Goal: Task Accomplishment & Management: Manage account settings

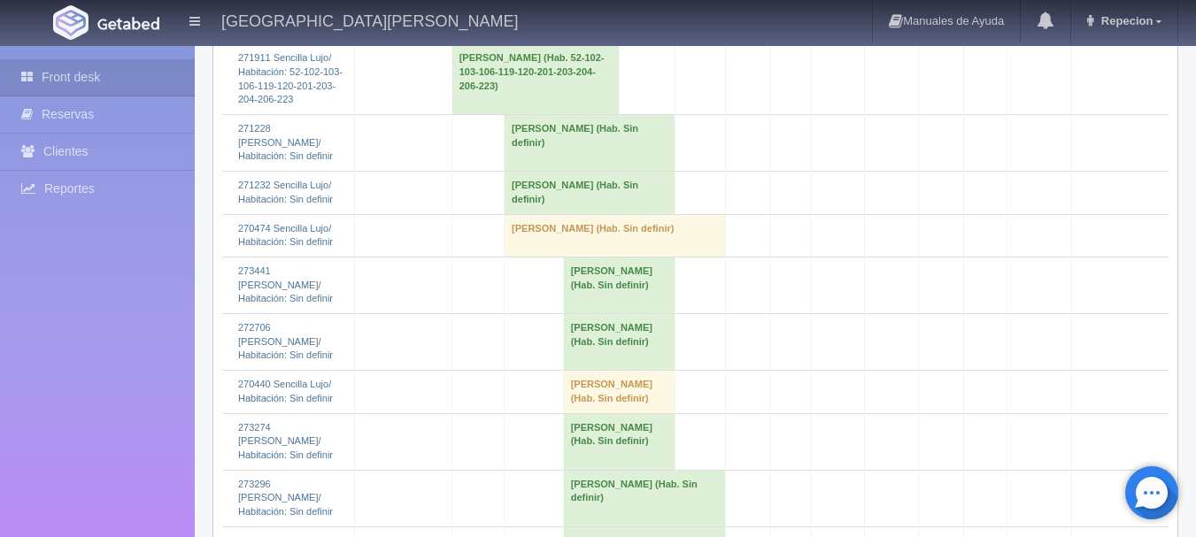
scroll to position [1594, 0]
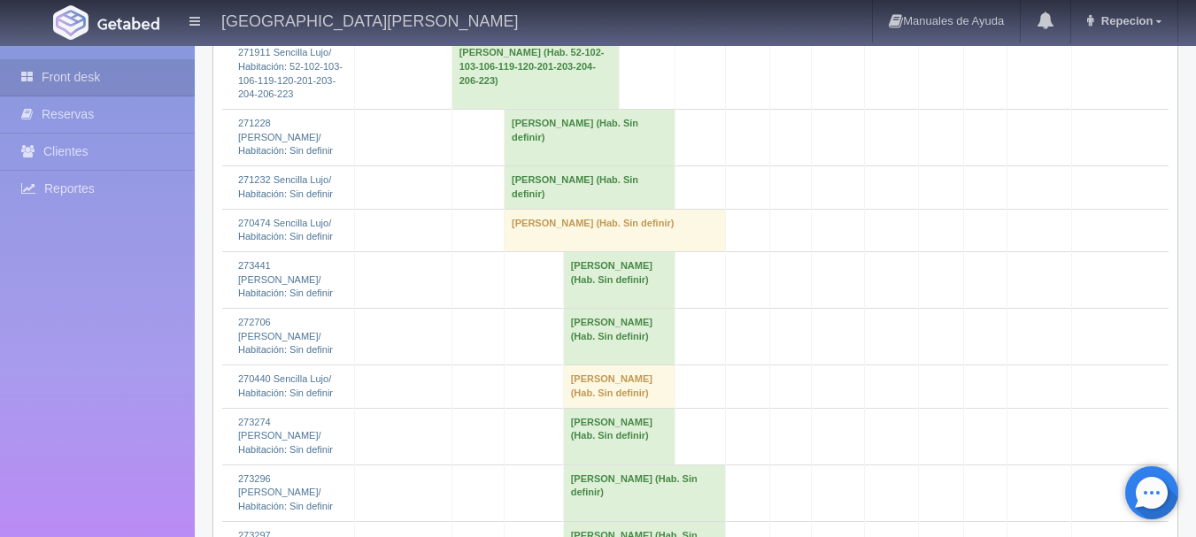
click at [529, 166] on td "[PERSON_NAME] (Hab. Sin definir)" at bounding box center [590, 138] width 171 height 57
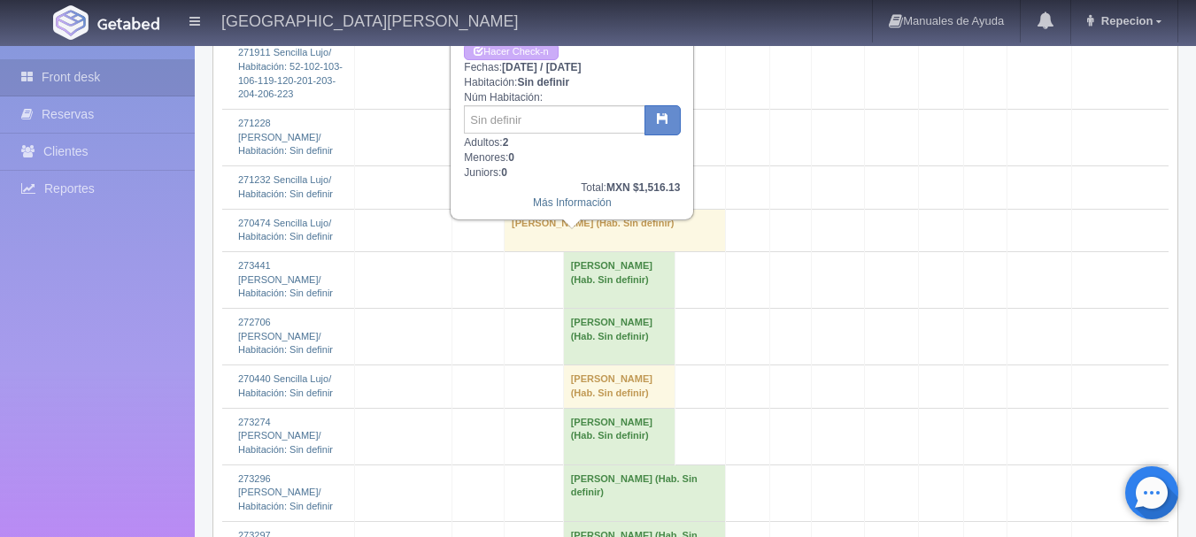
click at [529, 166] on td "[PERSON_NAME] (Hab. Sin definir)" at bounding box center [590, 138] width 171 height 57
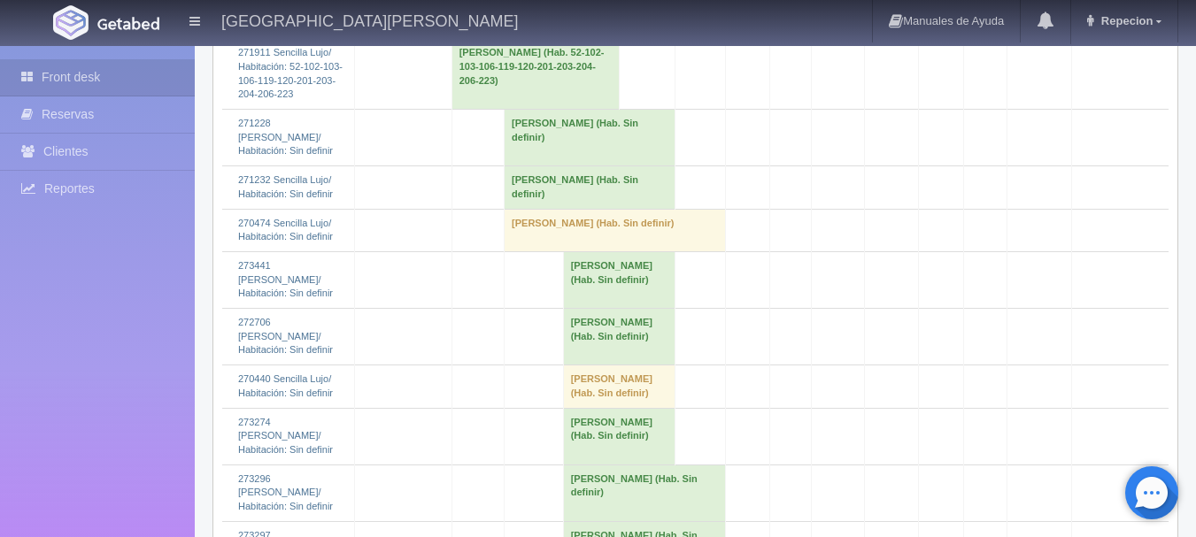
click at [554, 209] on td "Alina Araceli Tejeda (Hab. Sin definir)" at bounding box center [590, 187] width 171 height 43
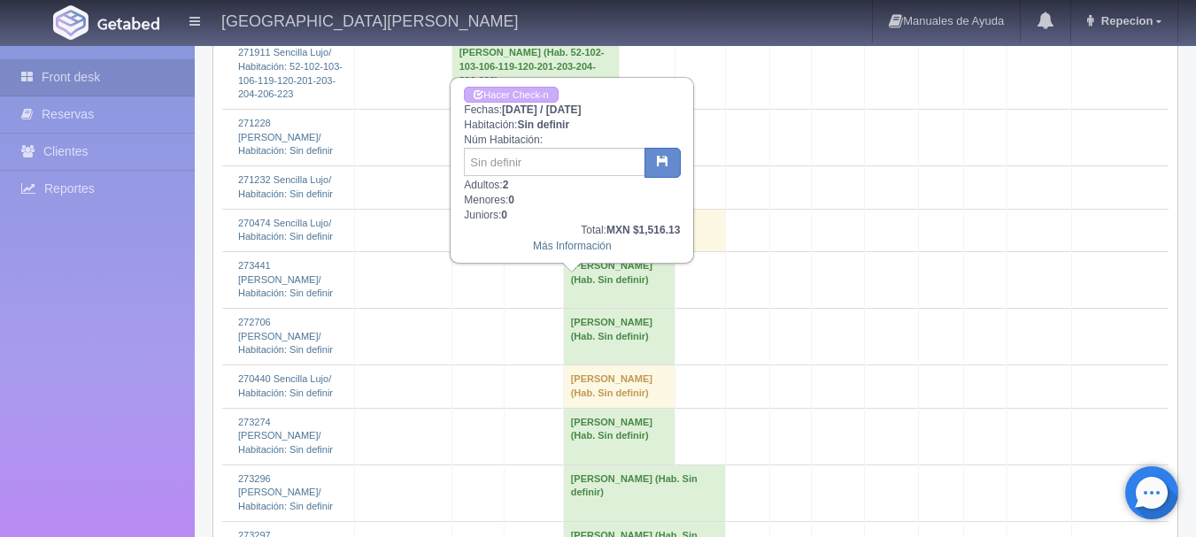
click at [554, 209] on td "Alina Araceli Tejeda (Hab. Sin definir)" at bounding box center [590, 187] width 171 height 43
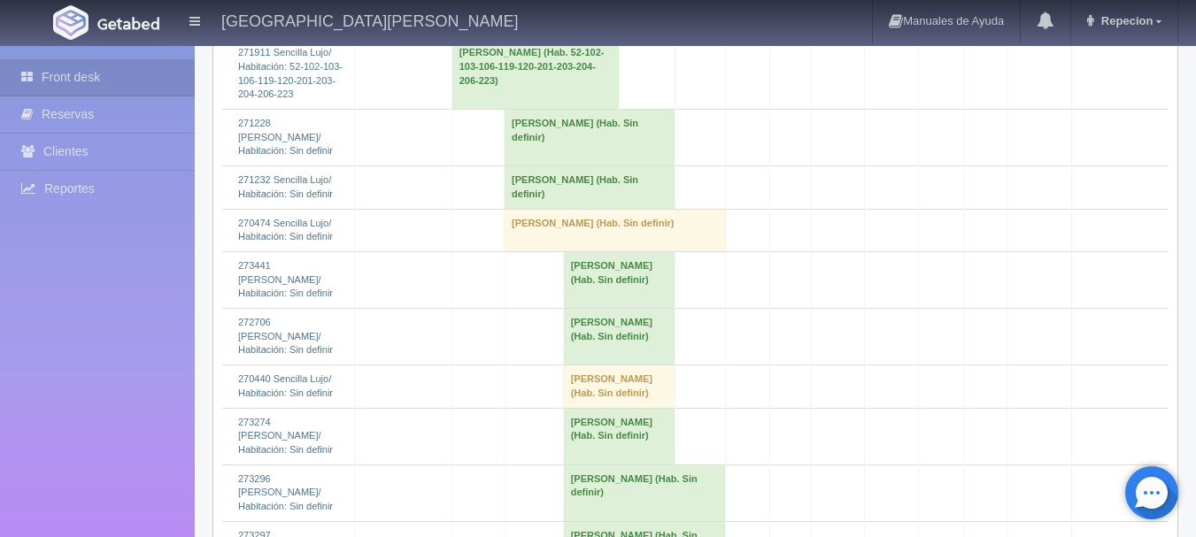
click at [559, 251] on td "Abelardo Bañuelos (Hab. Sin definir)" at bounding box center [615, 230] width 221 height 43
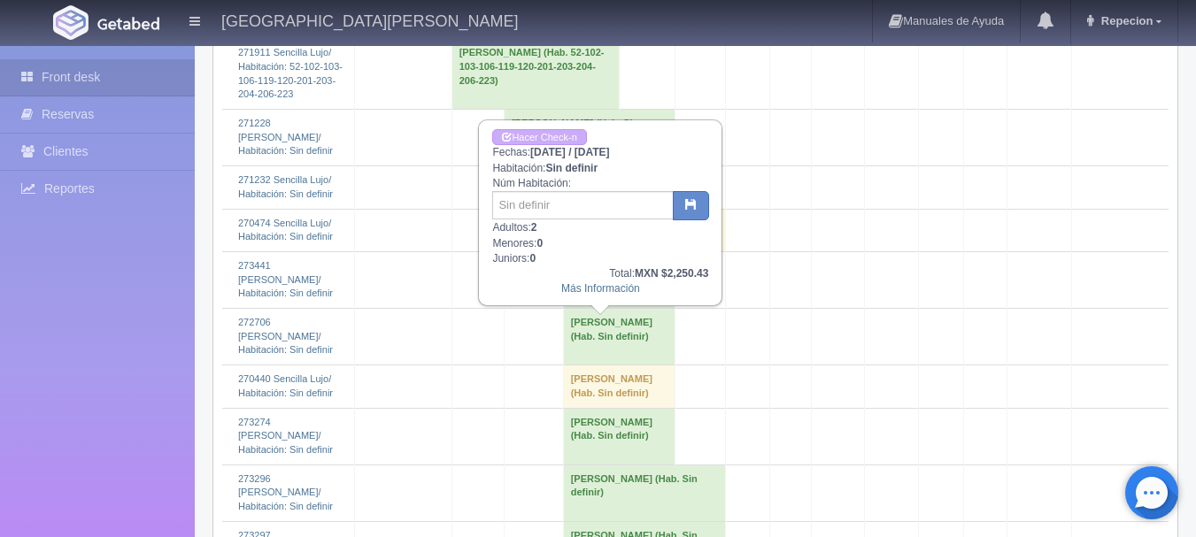
click at [559, 251] on td "Abelardo Bañuelos (Hab. Sin definir)" at bounding box center [615, 230] width 221 height 43
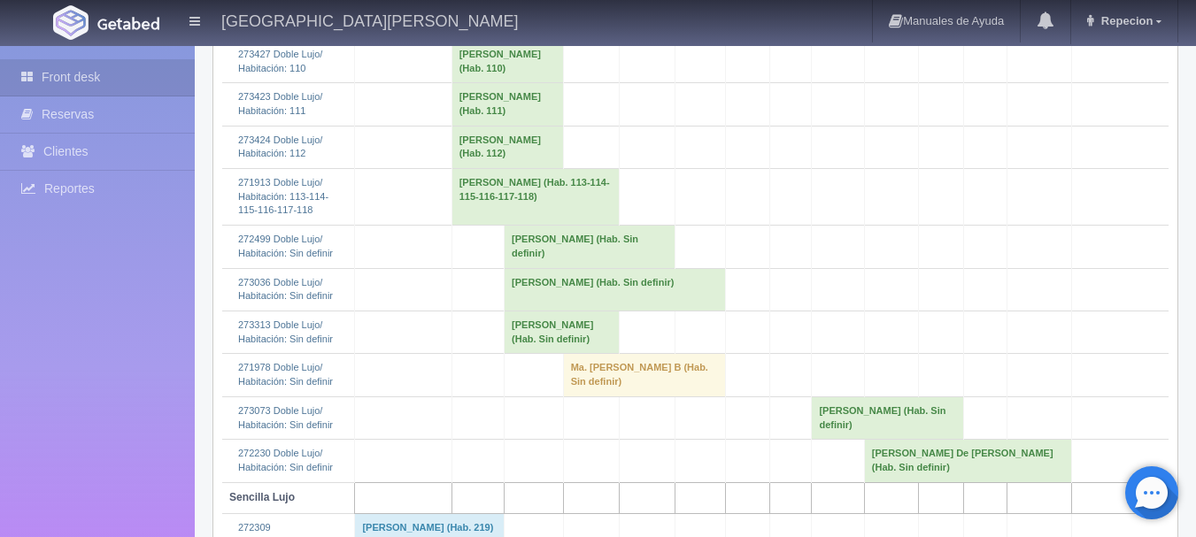
scroll to position [620, 0]
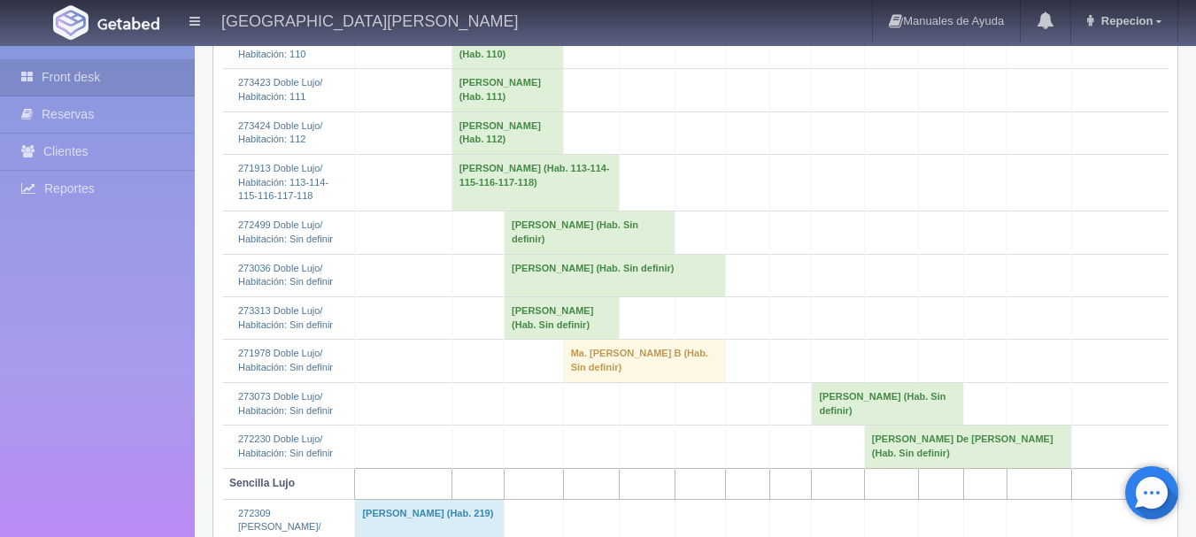
click at [543, 254] on td "demetrio dominguez gutierrez (Hab. Sin definir)" at bounding box center [590, 233] width 171 height 43
click at [600, 254] on td "demetrio dominguez gutierrez (Hab. Sin definir)" at bounding box center [590, 233] width 171 height 43
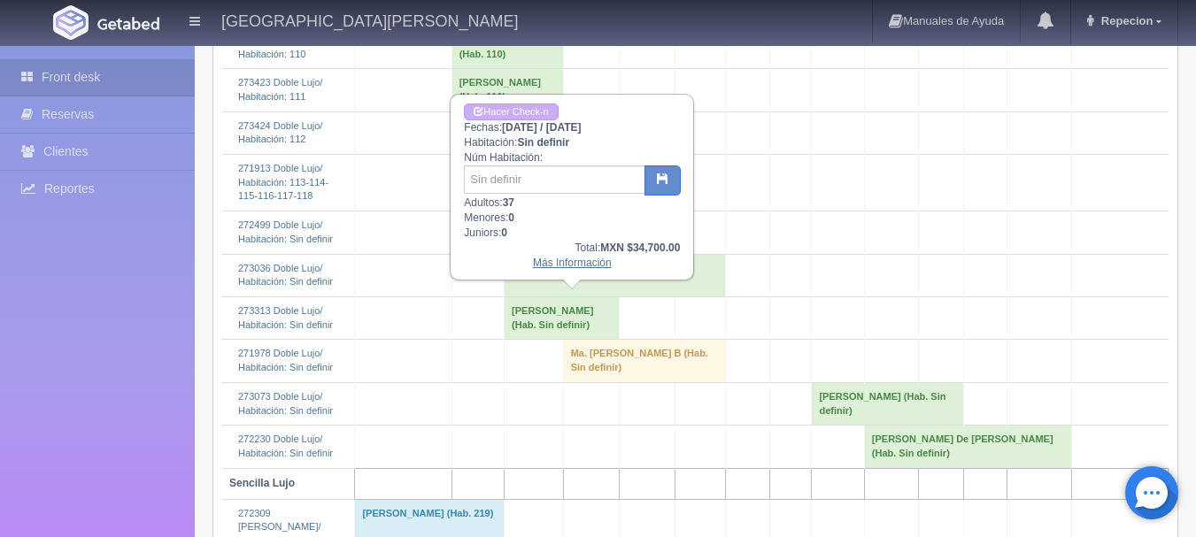
click at [584, 269] on link "Más Información" at bounding box center [572, 263] width 79 height 12
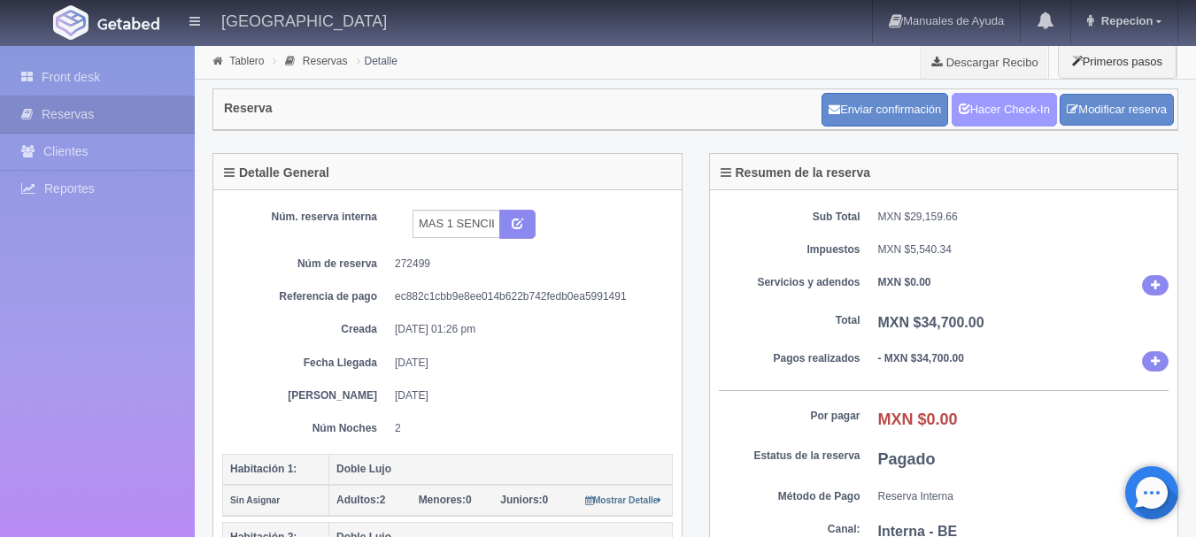
click at [991, 112] on link "Hacer Check-In" at bounding box center [1004, 110] width 105 height 34
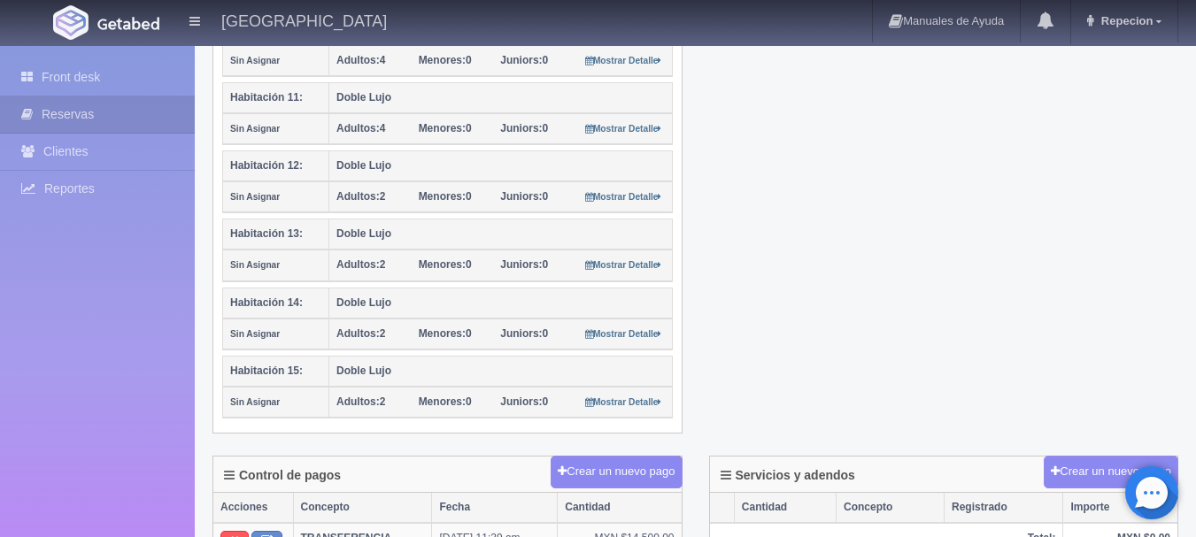
scroll to position [1151, 0]
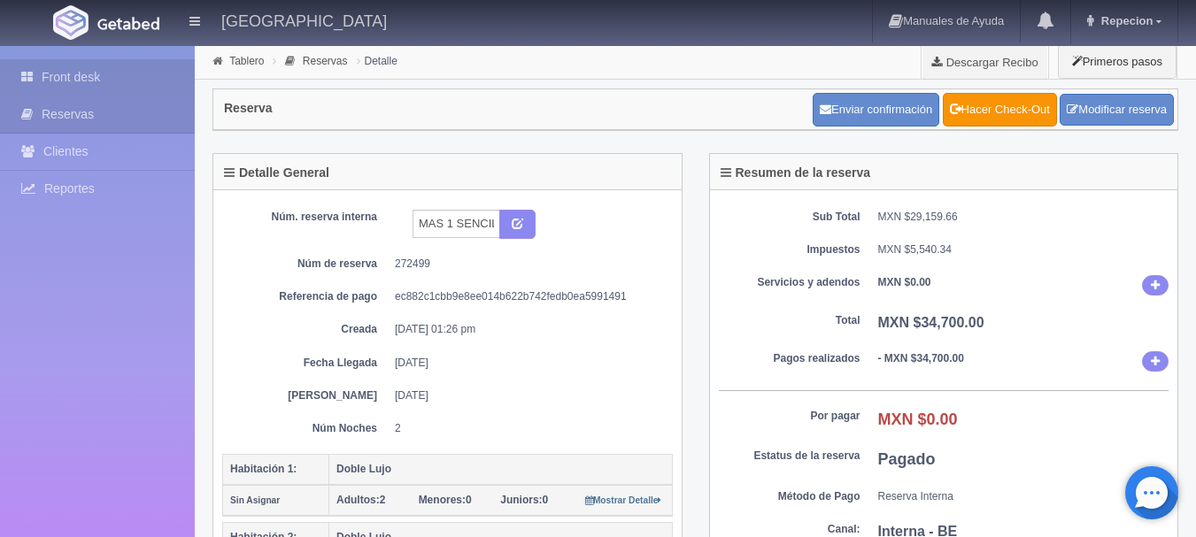
click at [73, 75] on link "Front desk" at bounding box center [97, 77] width 195 height 36
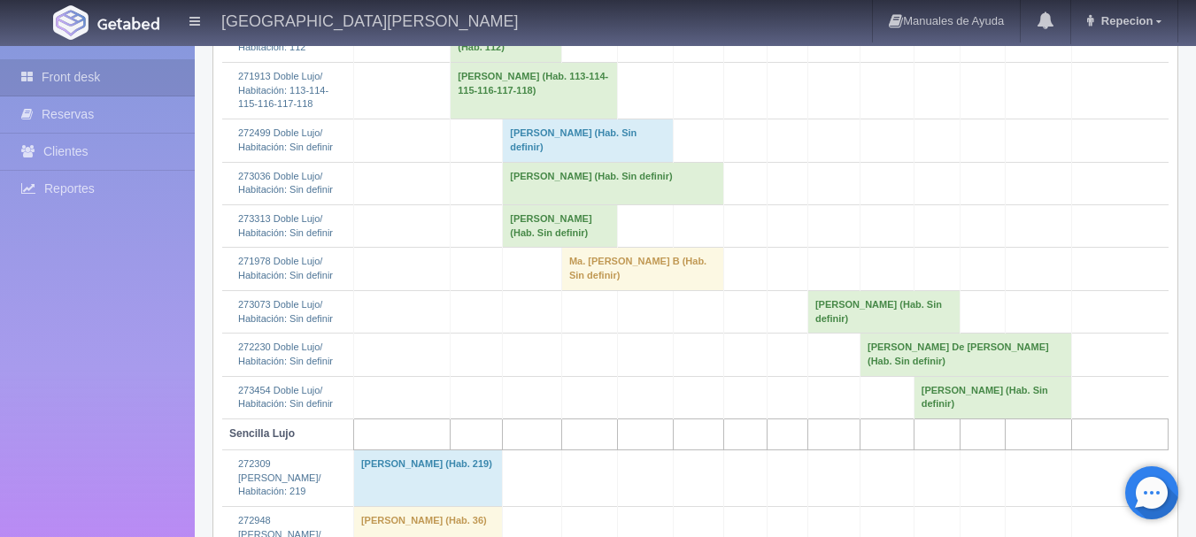
scroll to position [708, 0]
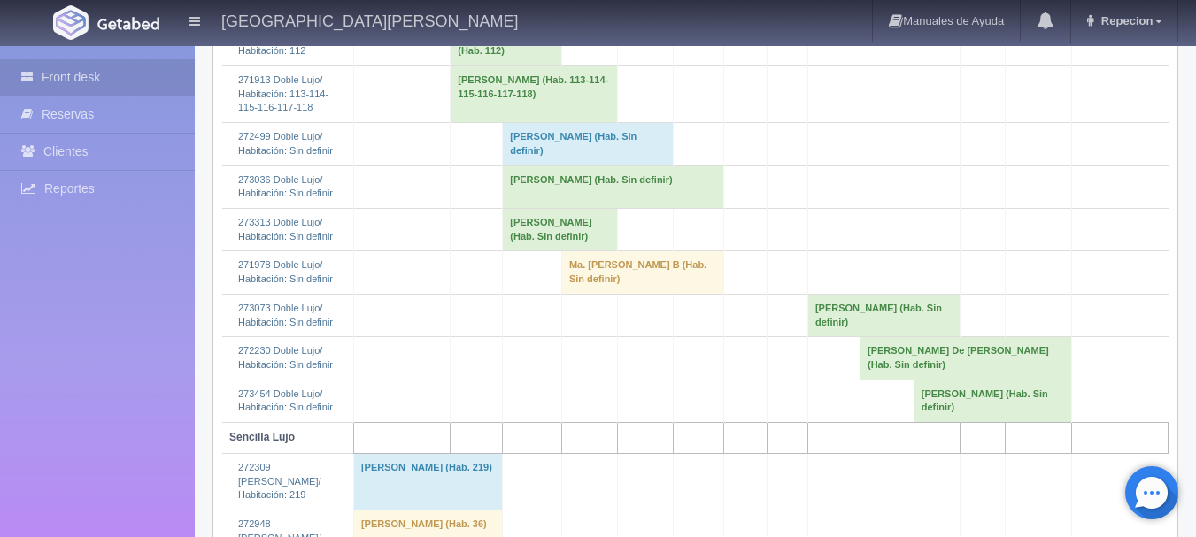
click at [538, 166] on td "demetrio dominguez gutierrez (Hab. Sin definir)" at bounding box center [588, 144] width 171 height 43
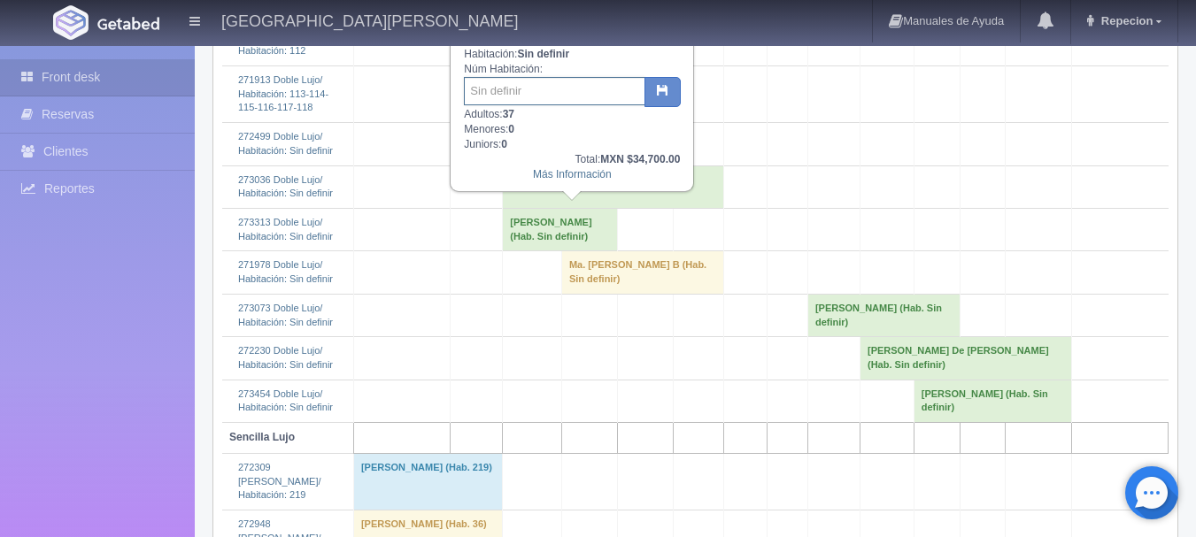
click at [514, 92] on input "text" at bounding box center [555, 91] width 182 height 28
type input "5/7/8/10/207/208/209/210/211/212/213/214/216/218/51"
click at [671, 87] on button "button" at bounding box center [663, 92] width 36 height 30
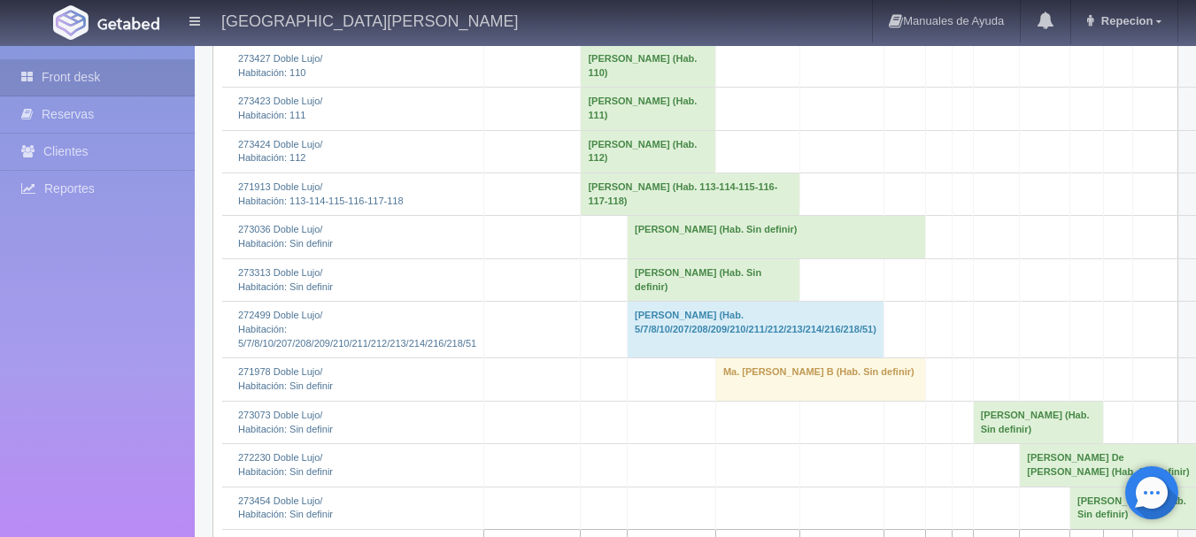
scroll to position [708, 0]
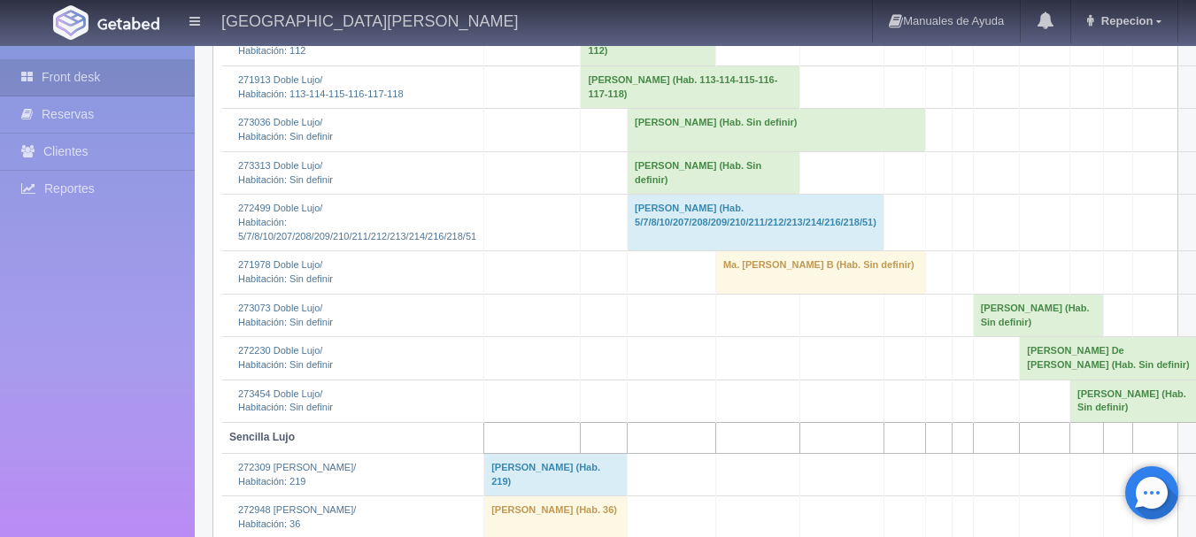
click at [637, 194] on td "[PERSON_NAME] (Hab. Sin definir)" at bounding box center [714, 172] width 173 height 43
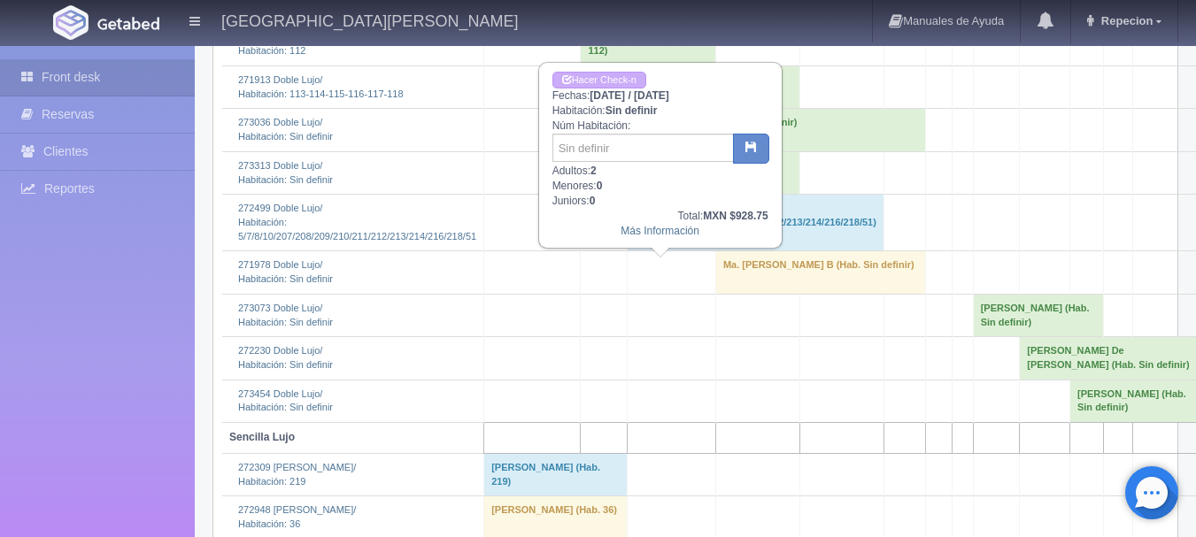
click at [637, 194] on td "[PERSON_NAME] (Hab. Sin definir)" at bounding box center [714, 172] width 173 height 43
click at [637, 194] on td "MAGDA RAMIREZ (Hab. Sin definir)" at bounding box center [714, 172] width 173 height 43
click at [676, 194] on td "MAGDA RAMIREZ (Hab. Sin definir)" at bounding box center [714, 172] width 173 height 43
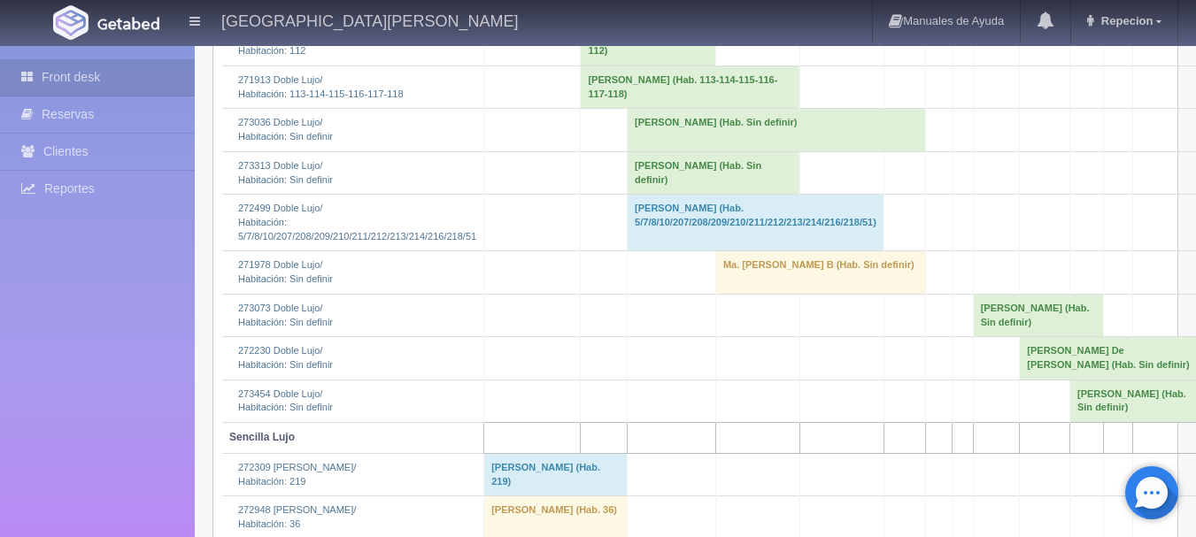
click at [686, 151] on td "Eliezer Becerra (Hab. Sin definir)" at bounding box center [777, 130] width 298 height 43
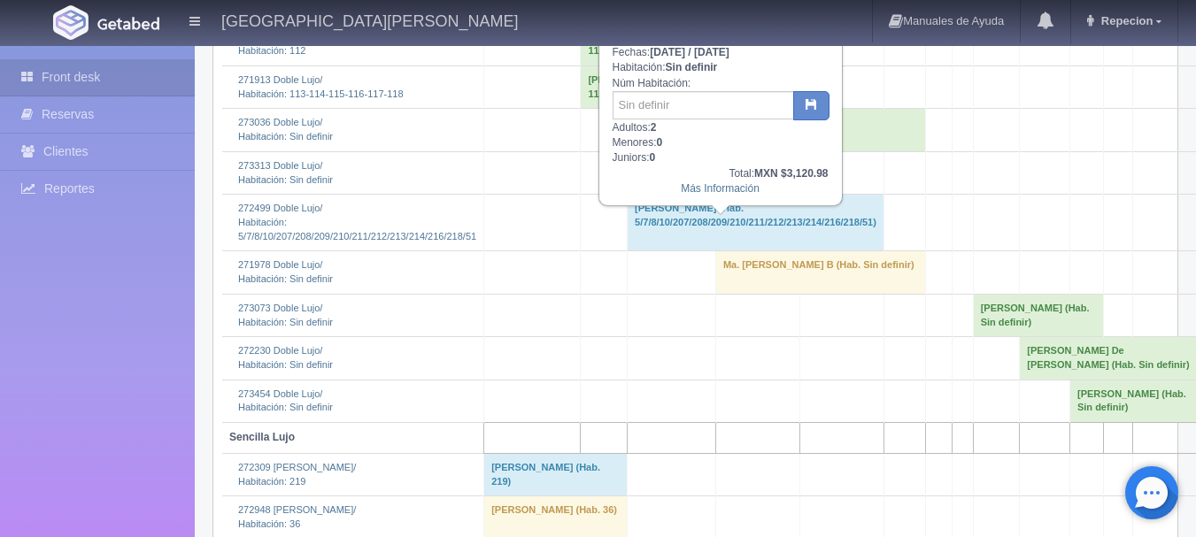
click at [686, 151] on td "Eliezer Becerra (Hab. Sin definir)" at bounding box center [777, 130] width 298 height 43
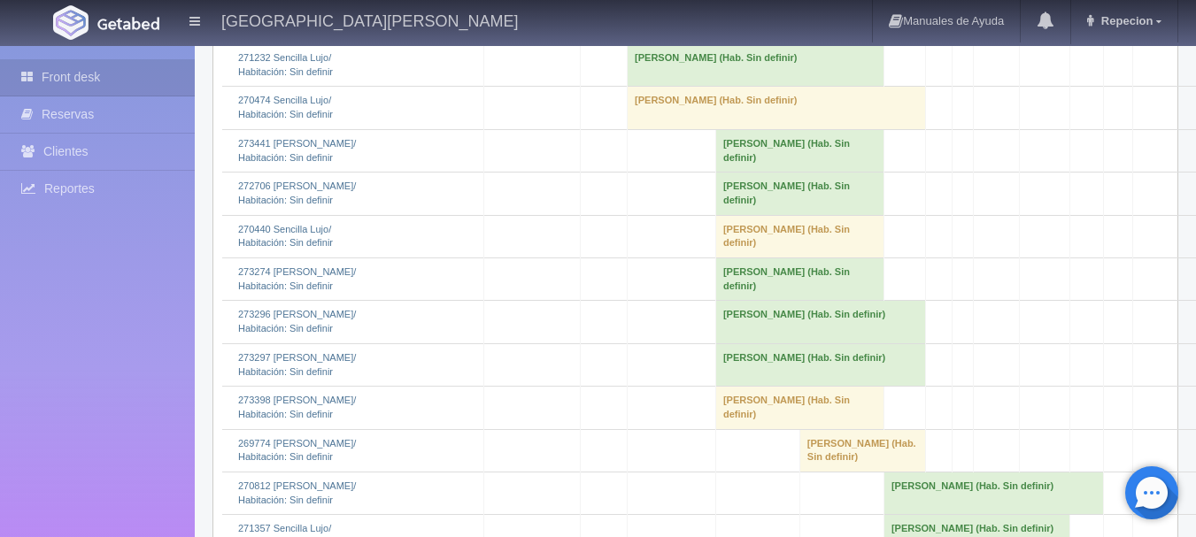
scroll to position [1682, 0]
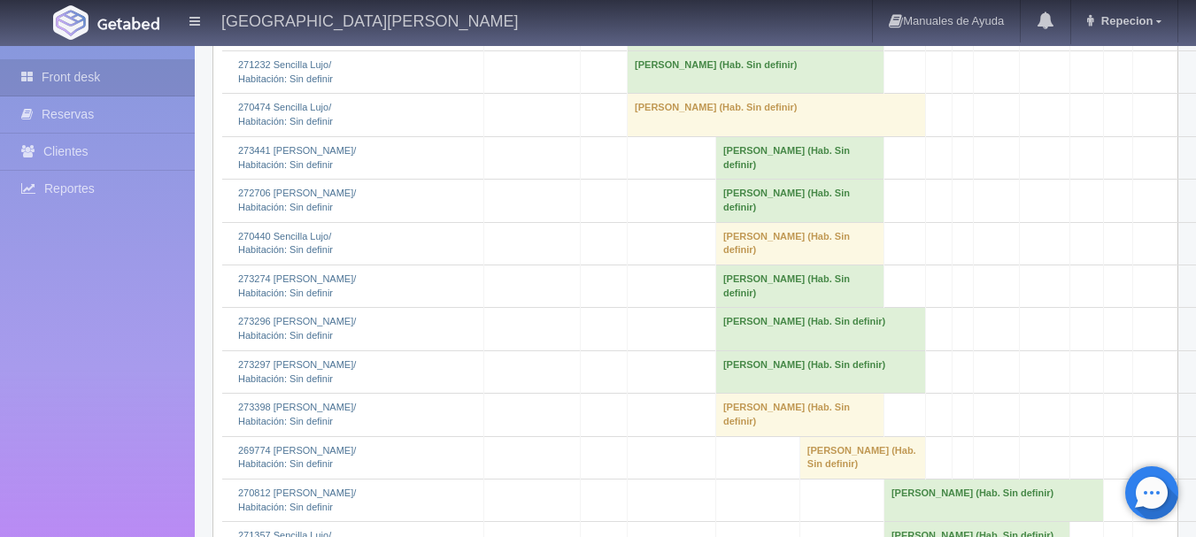
click at [643, 50] on td "Sandra Gonzalez Tejeda (Hab. Sin definir)" at bounding box center [756, 29] width 257 height 43
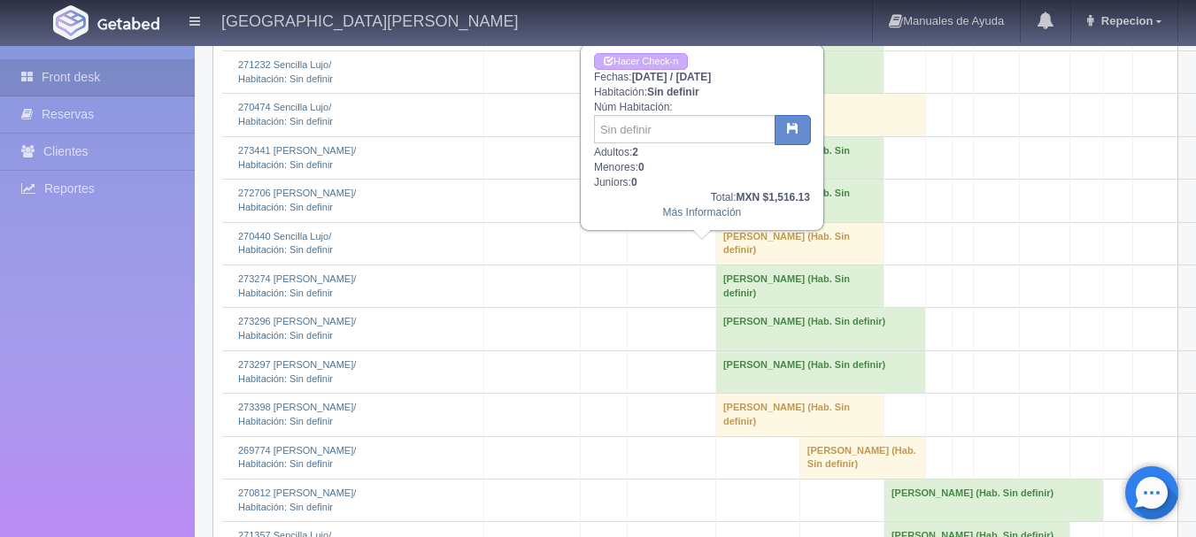
click at [643, 50] on td "Sandra Gonzalez Tejeda (Hab. Sin definir)" at bounding box center [756, 29] width 257 height 43
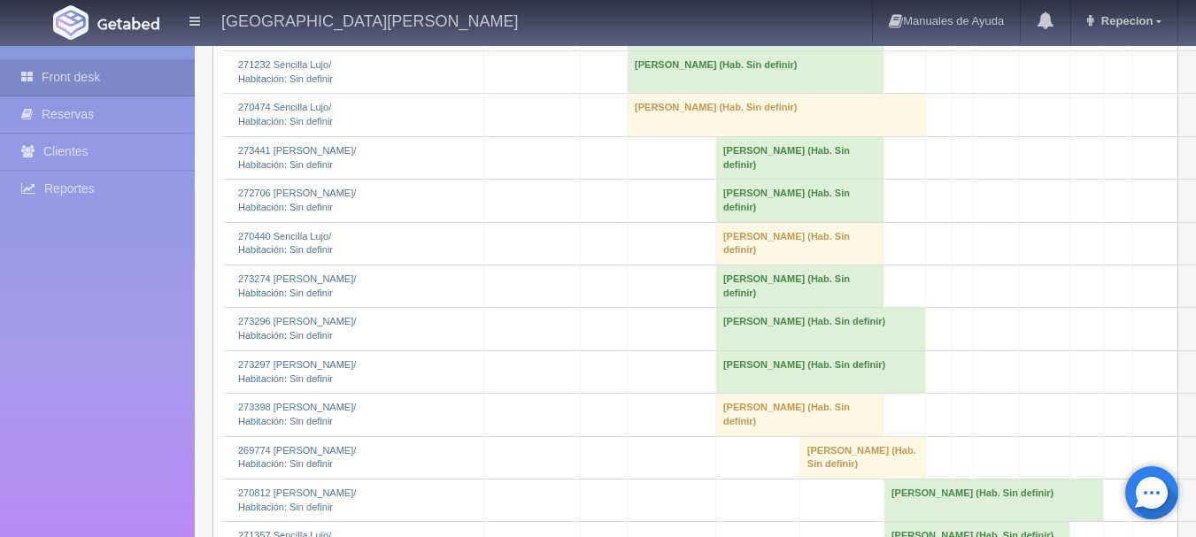
click at [657, 94] on td "Alina Araceli Tejeda (Hab. Sin definir)" at bounding box center [756, 72] width 257 height 43
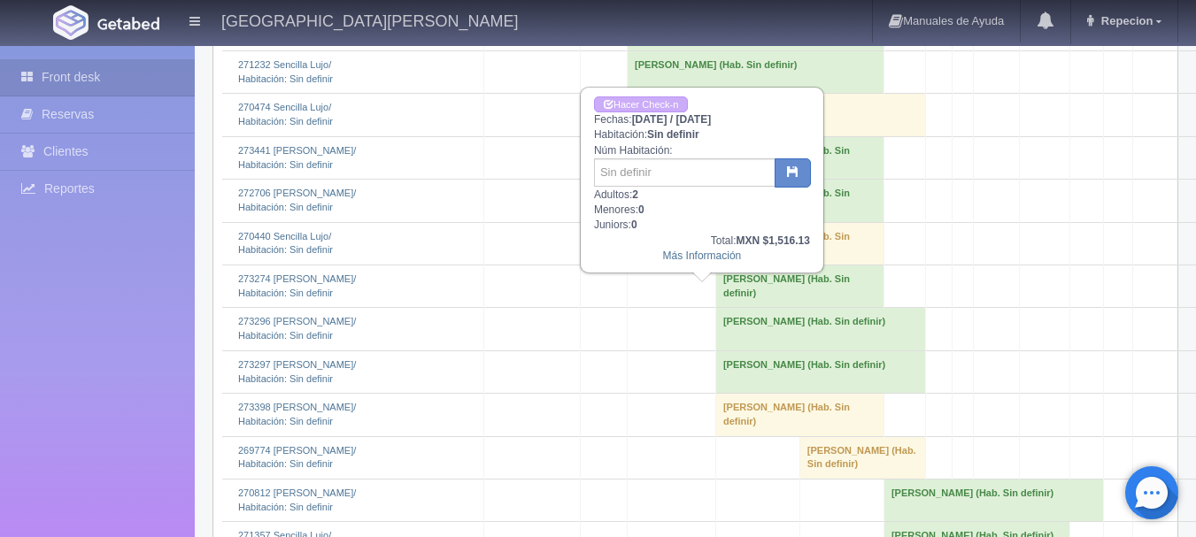
click at [657, 94] on td "Alina Araceli Tejeda (Hab. Sin definir)" at bounding box center [756, 72] width 257 height 43
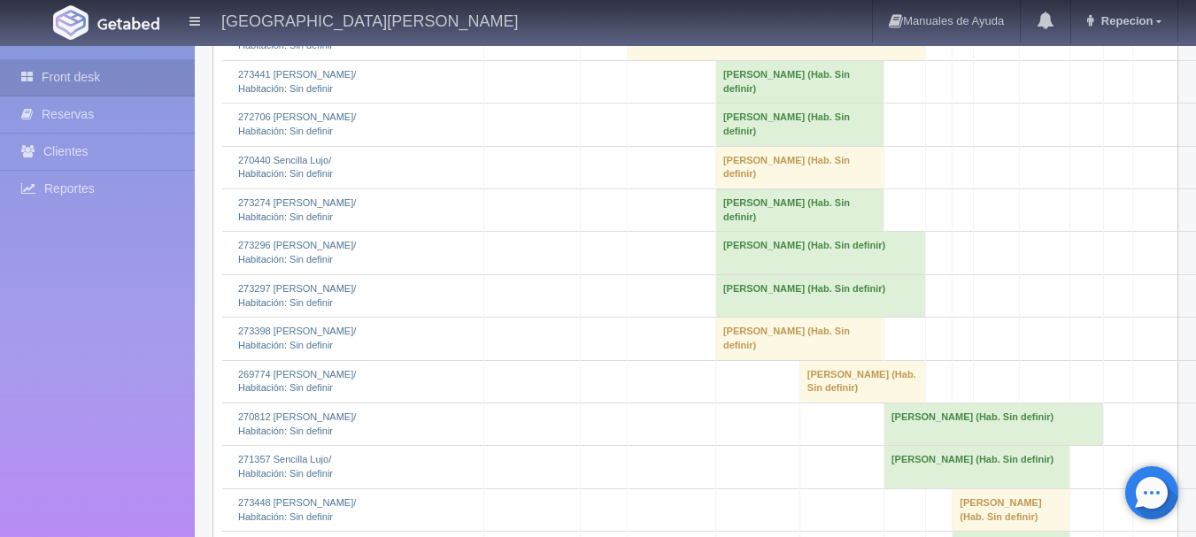
scroll to position [1674, 0]
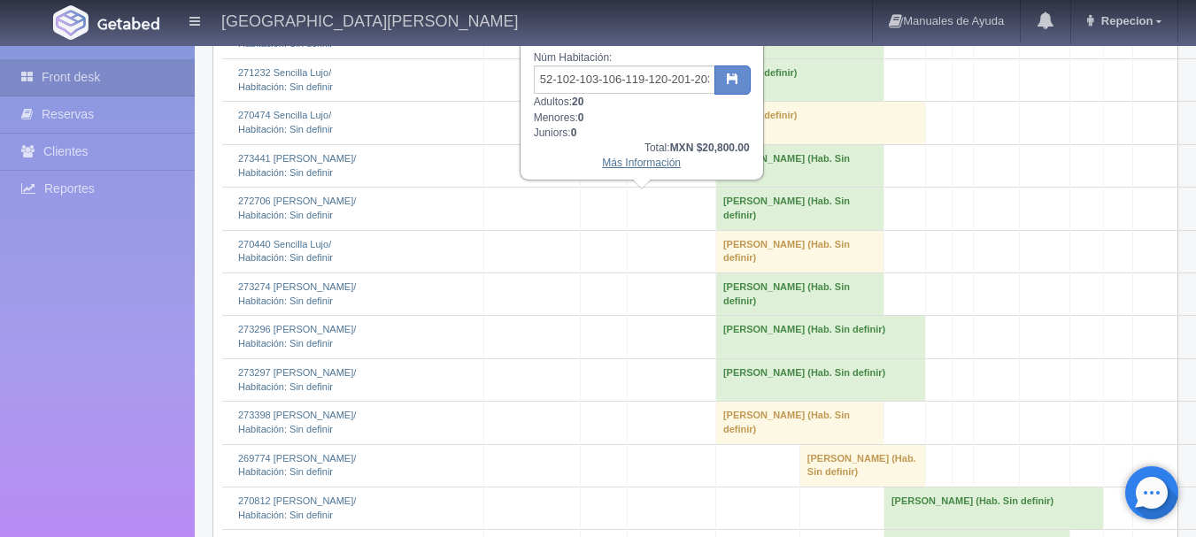
click at [638, 169] on link "Más Información" at bounding box center [641, 163] width 79 height 12
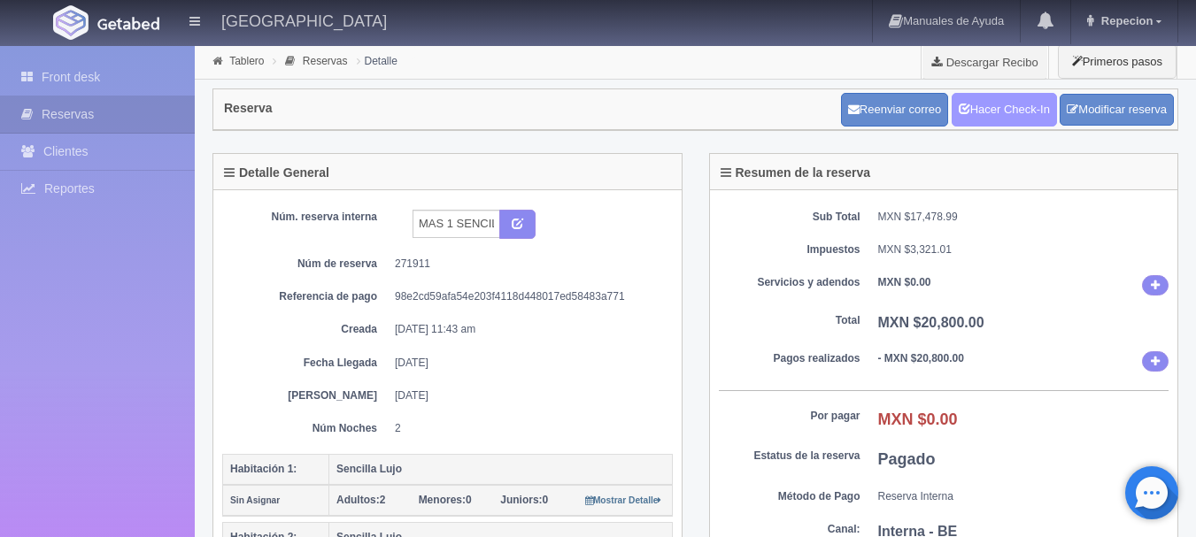
click at [1023, 97] on link "Hacer Check-In" at bounding box center [1004, 110] width 105 height 34
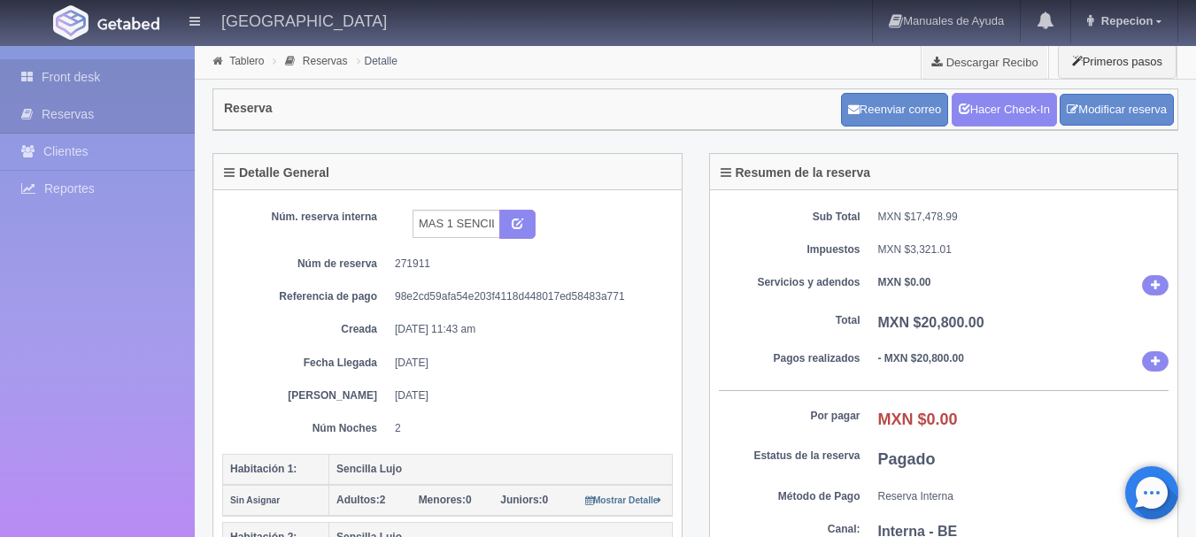
click at [68, 74] on link "Front desk" at bounding box center [97, 77] width 195 height 36
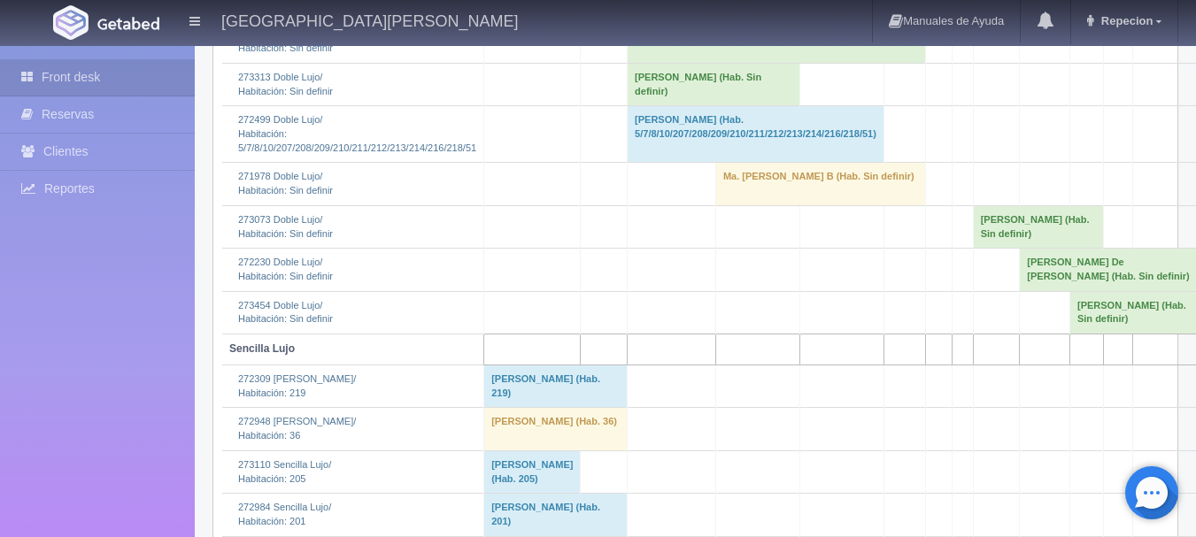
scroll to position [708, 0]
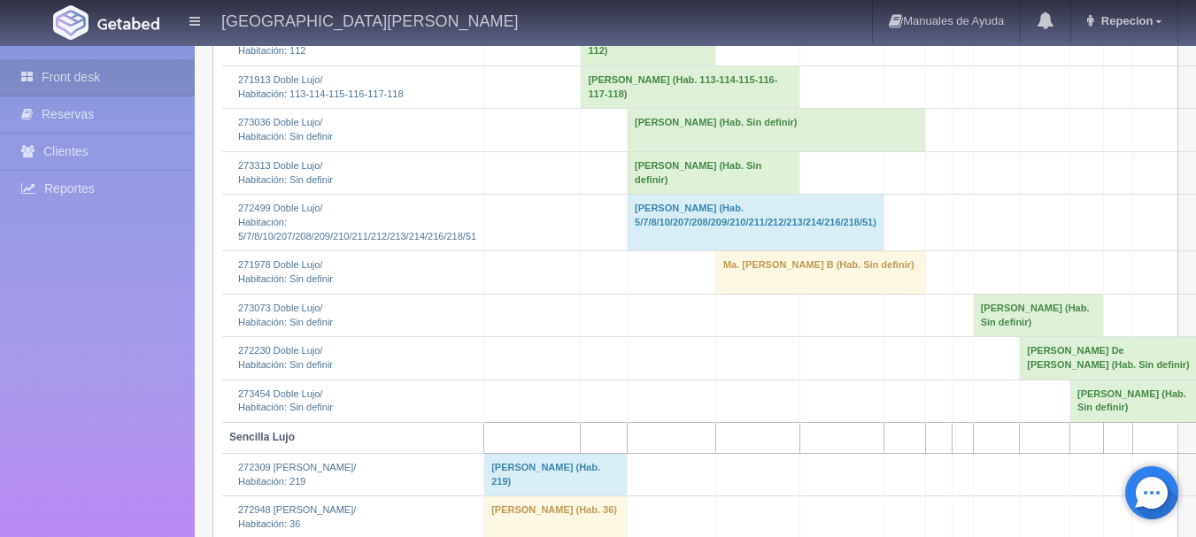
click at [650, 151] on td "[PERSON_NAME] (Hab. Sin definir)" at bounding box center [777, 130] width 298 height 43
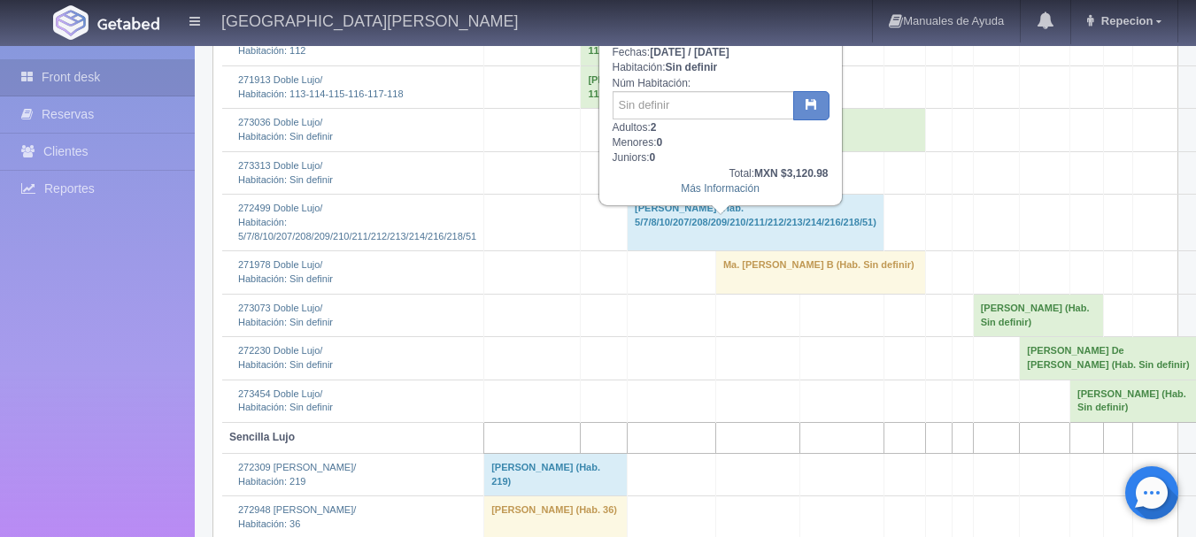
click at [650, 151] on td "[PERSON_NAME] (Hab. Sin definir)" at bounding box center [777, 130] width 298 height 43
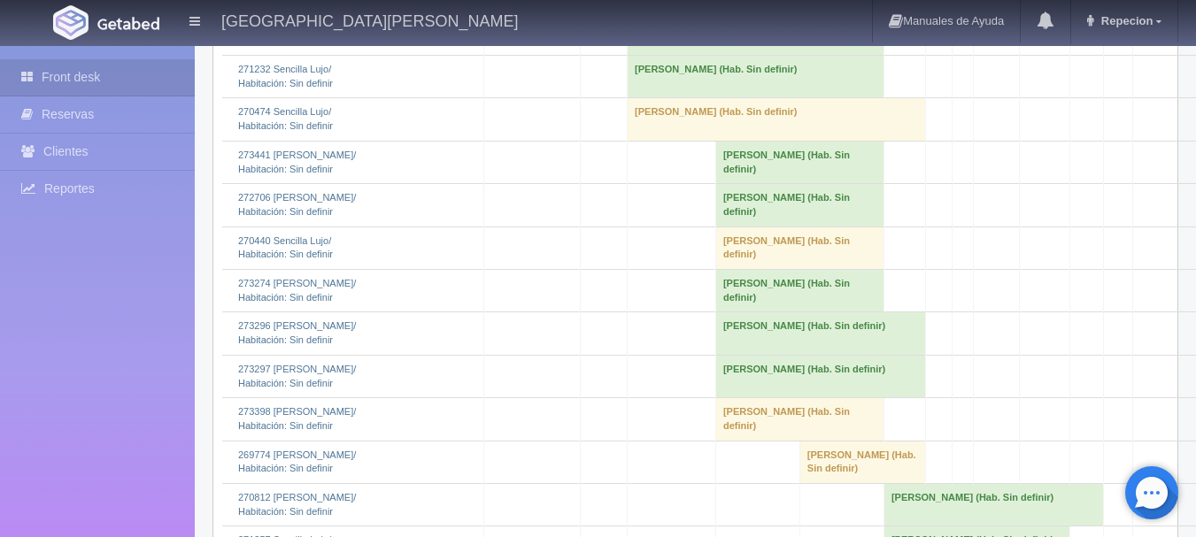
scroll to position [1682, 0]
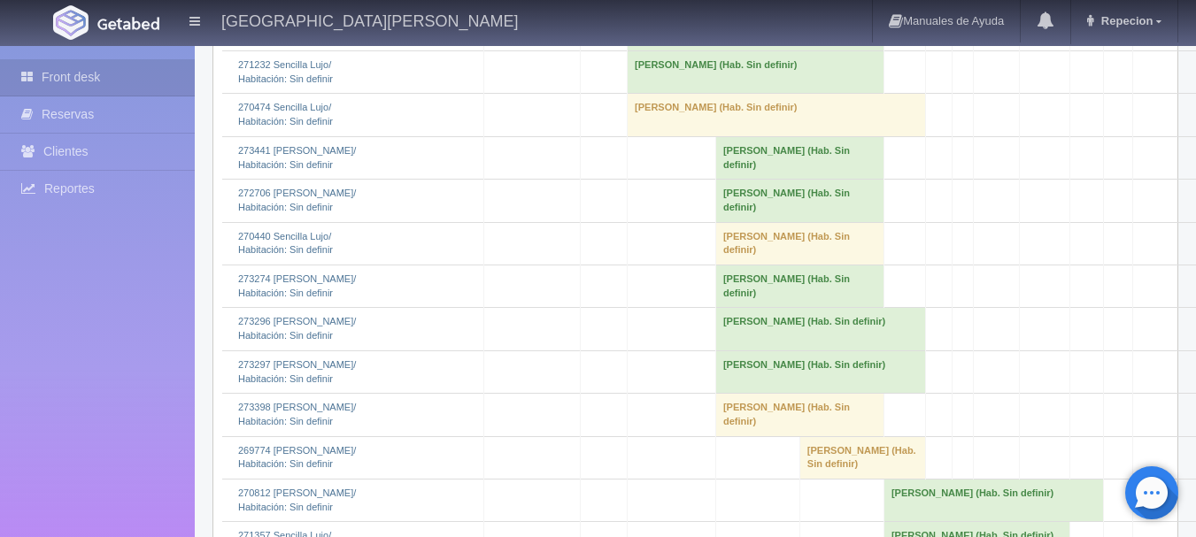
click at [632, 136] on td "[PERSON_NAME] (Hab. Sin definir)" at bounding box center [777, 115] width 298 height 43
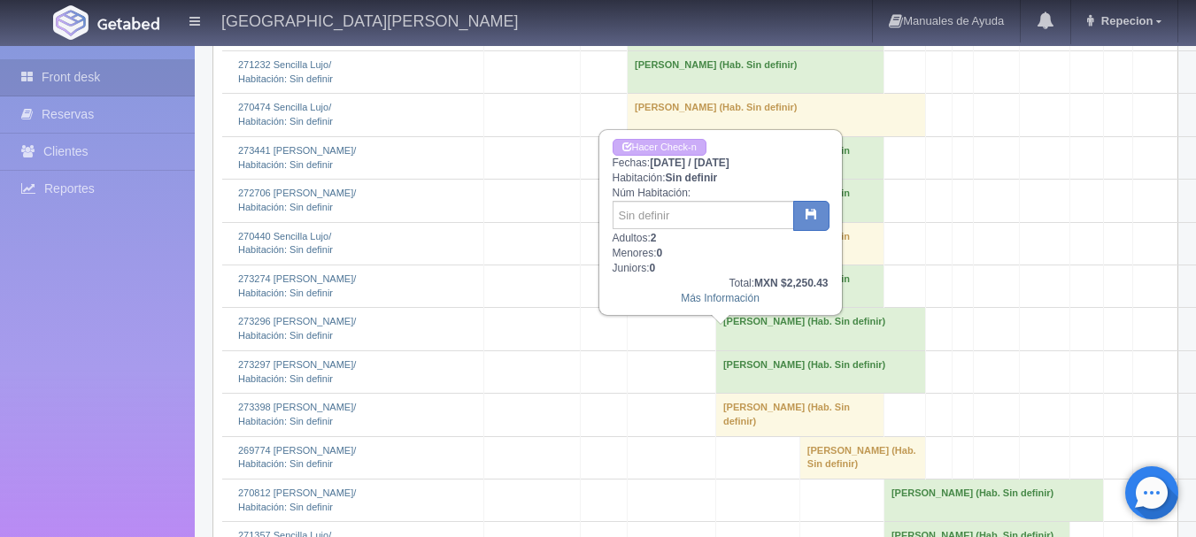
click at [681, 138] on div "Hacer Check-n Fechas: [DATE] / [DATE] Habitación: Sin definir Núm Habitación: A…" at bounding box center [720, 222] width 241 height 183
click at [675, 157] on b "[DATE] / [DATE]" at bounding box center [690, 163] width 80 height 12
click at [676, 149] on link "Hacer Check-n" at bounding box center [660, 147] width 94 height 17
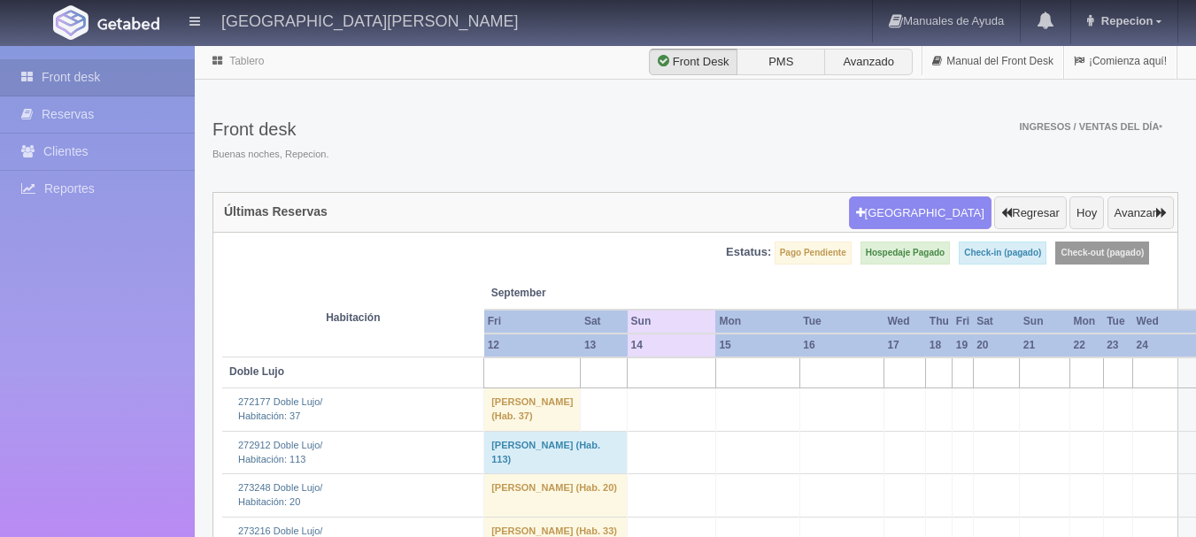
scroll to position [1682, 0]
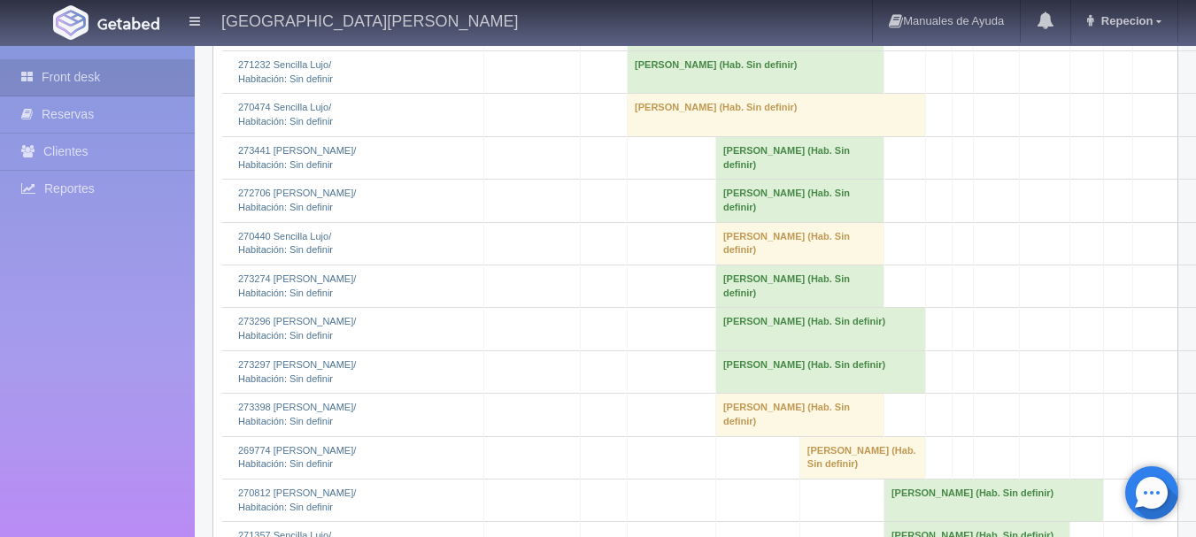
click at [628, 136] on td "[PERSON_NAME] (Hab. Sin definir)" at bounding box center [777, 115] width 298 height 43
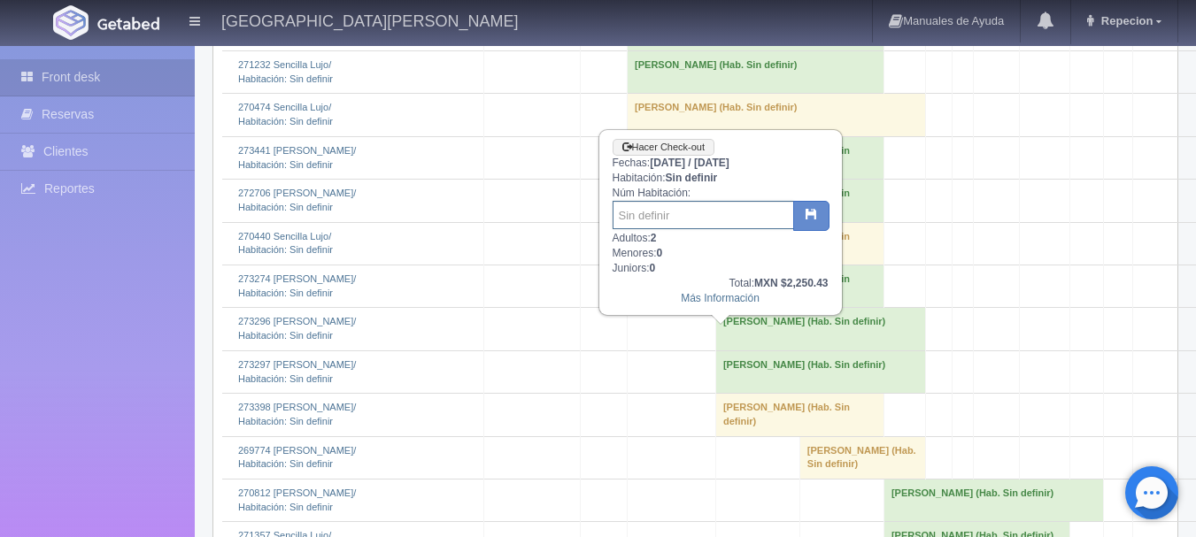
click at [653, 210] on input "text" at bounding box center [704, 215] width 182 height 28
type input "13"
click at [809, 203] on button "button" at bounding box center [811, 216] width 36 height 30
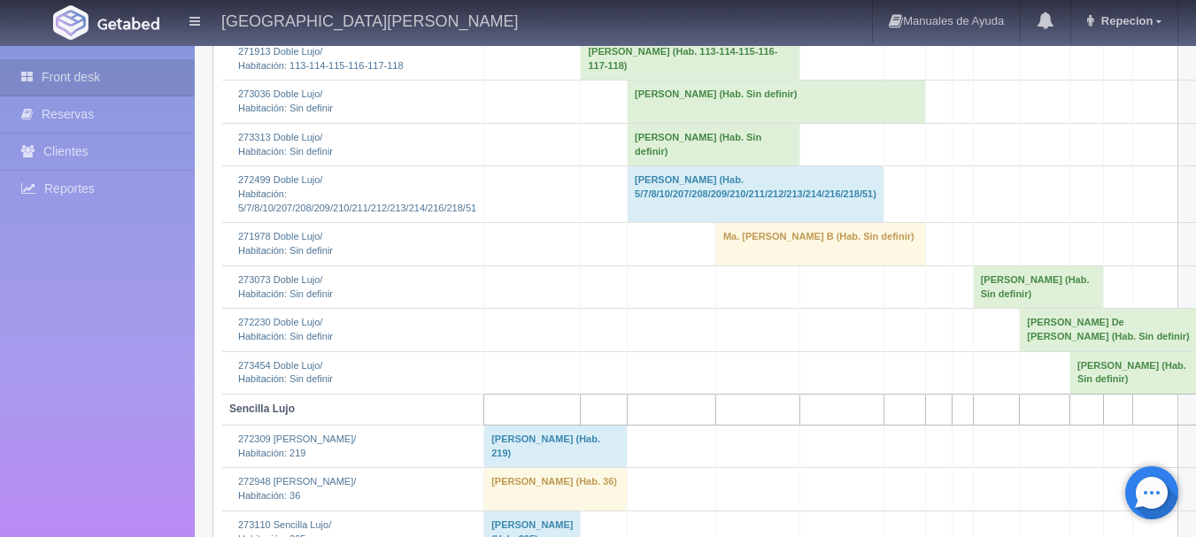
scroll to position [708, 0]
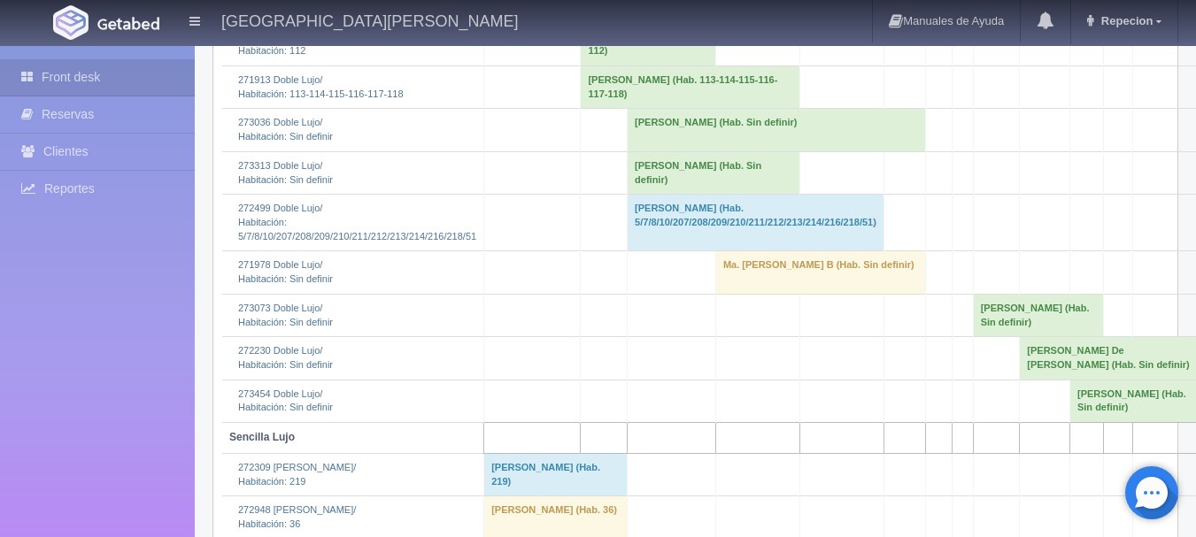
click at [628, 194] on td "MAGDA RAMIREZ (Hab. Sin definir)" at bounding box center [714, 172] width 173 height 43
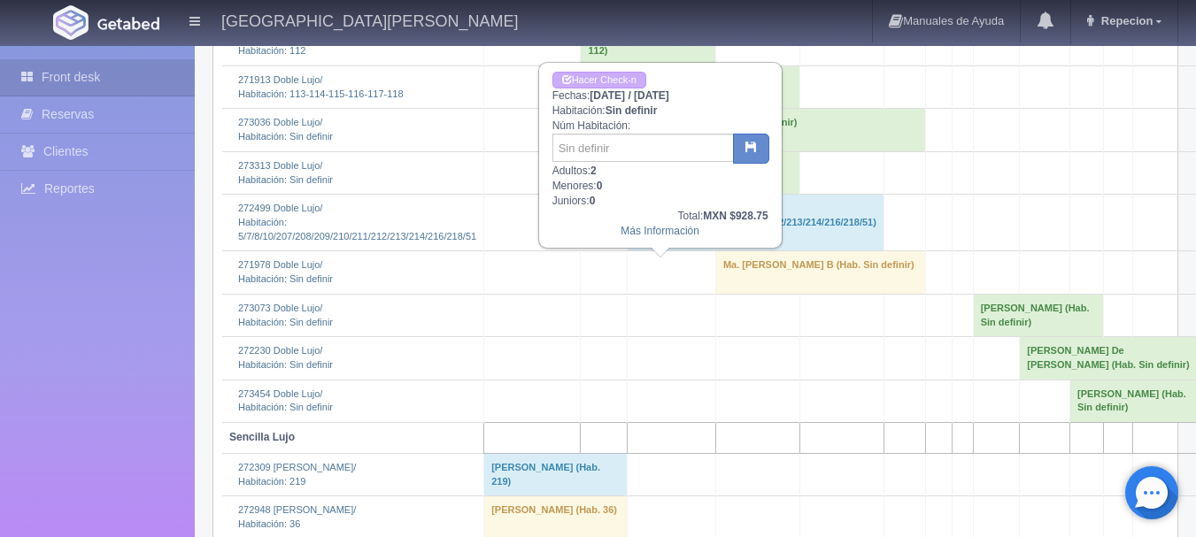
click at [628, 194] on td "[PERSON_NAME] (Hab. Sin definir)" at bounding box center [714, 172] width 173 height 43
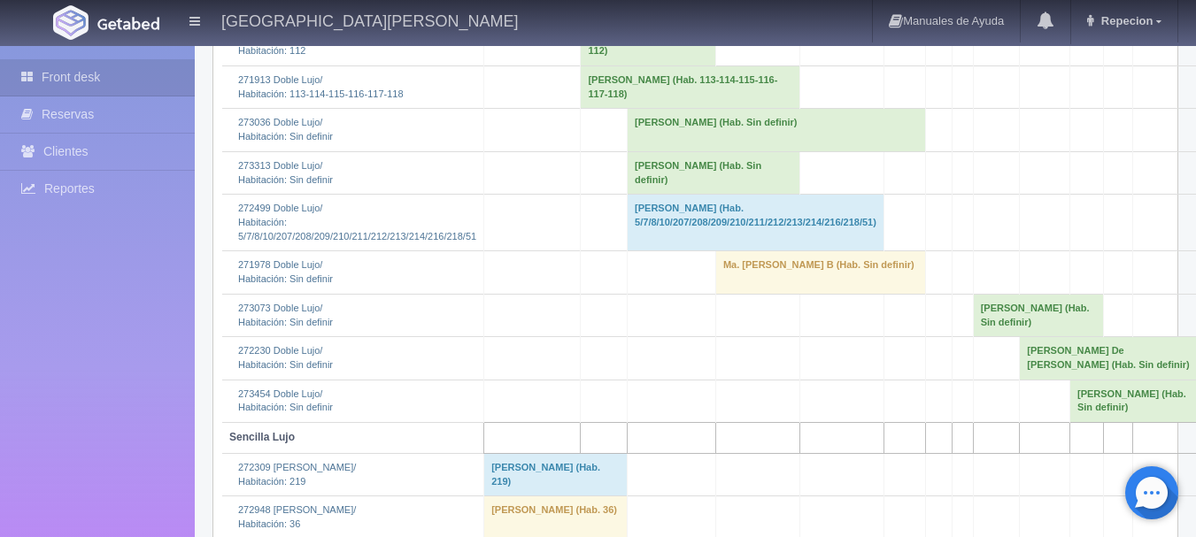
click at [630, 151] on td "[PERSON_NAME] (Hab. Sin definir)" at bounding box center [777, 130] width 298 height 43
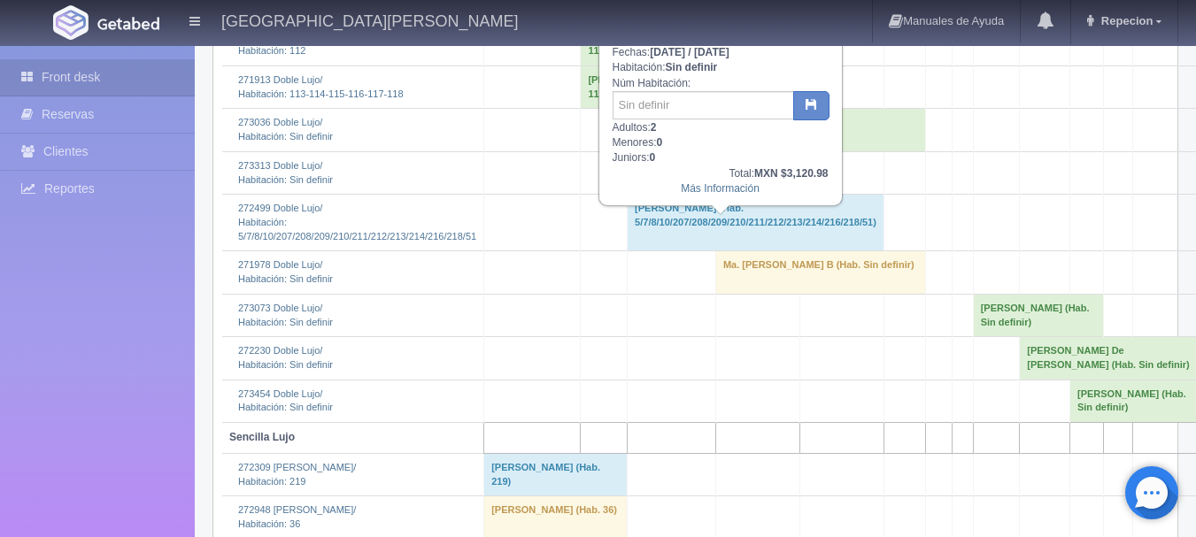
click at [630, 151] on td "[PERSON_NAME] (Hab. Sin definir)" at bounding box center [777, 130] width 298 height 43
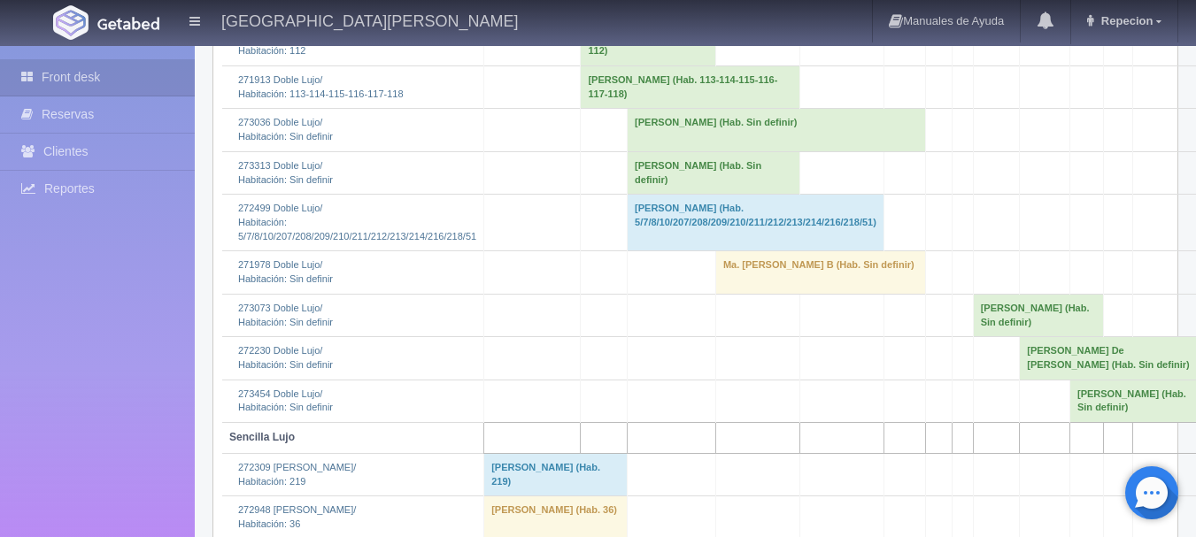
click at [628, 194] on td "MAGDA RAMIREZ (Hab. Sin definir)" at bounding box center [714, 172] width 173 height 43
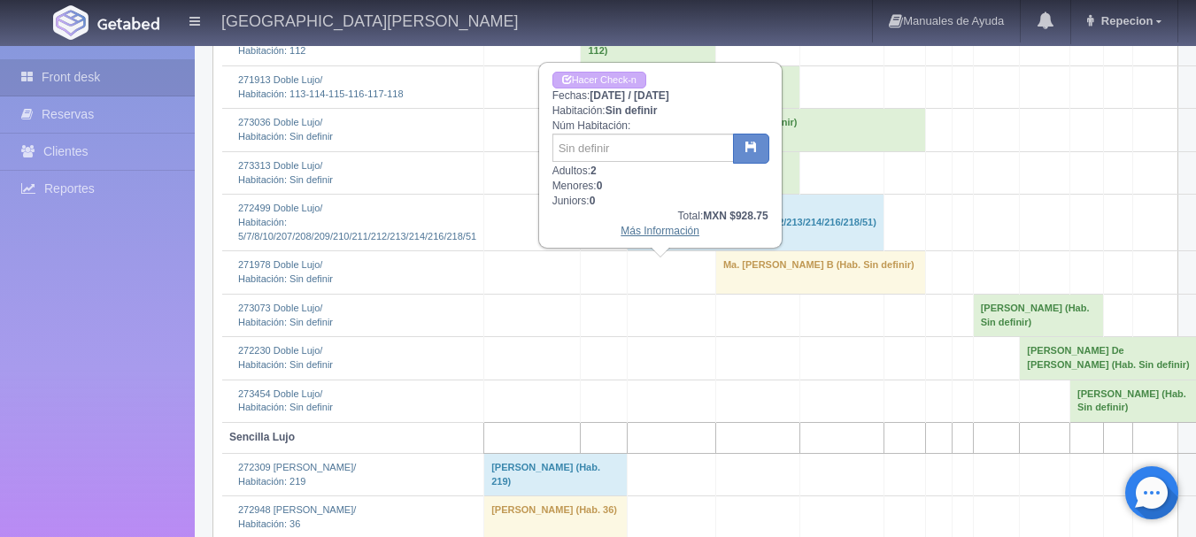
click at [655, 236] on link "Más Información" at bounding box center [660, 231] width 79 height 12
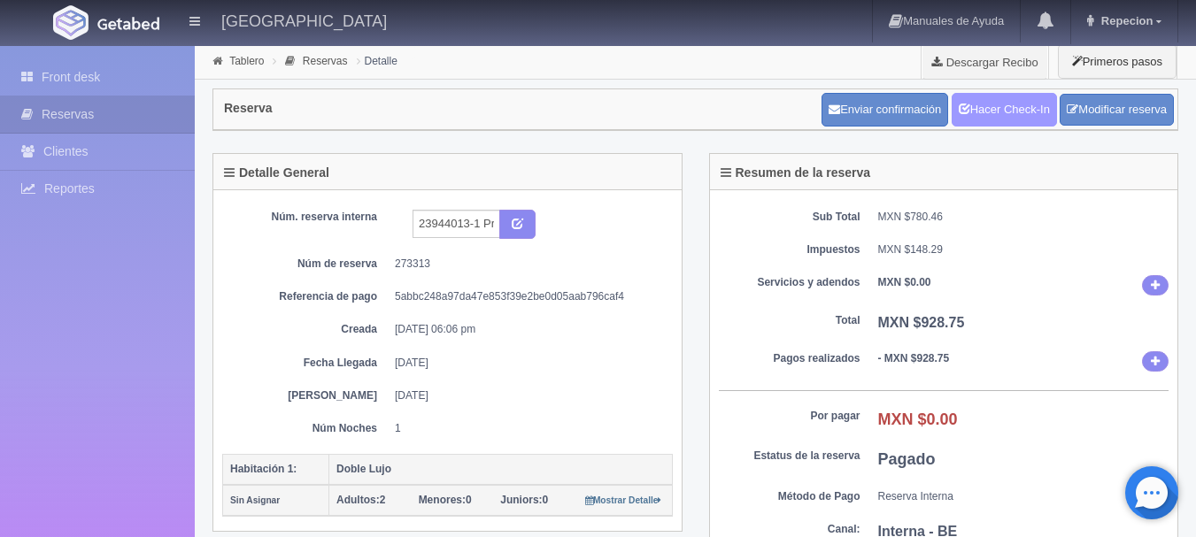
click at [1008, 97] on link "Hacer Check-In" at bounding box center [1004, 110] width 105 height 34
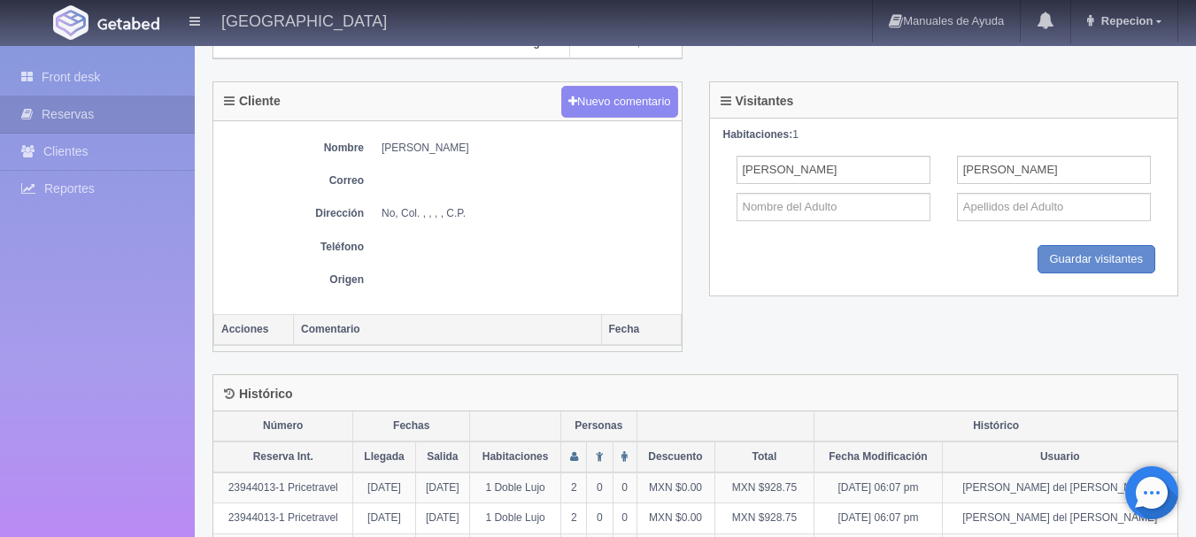
scroll to position [708, 0]
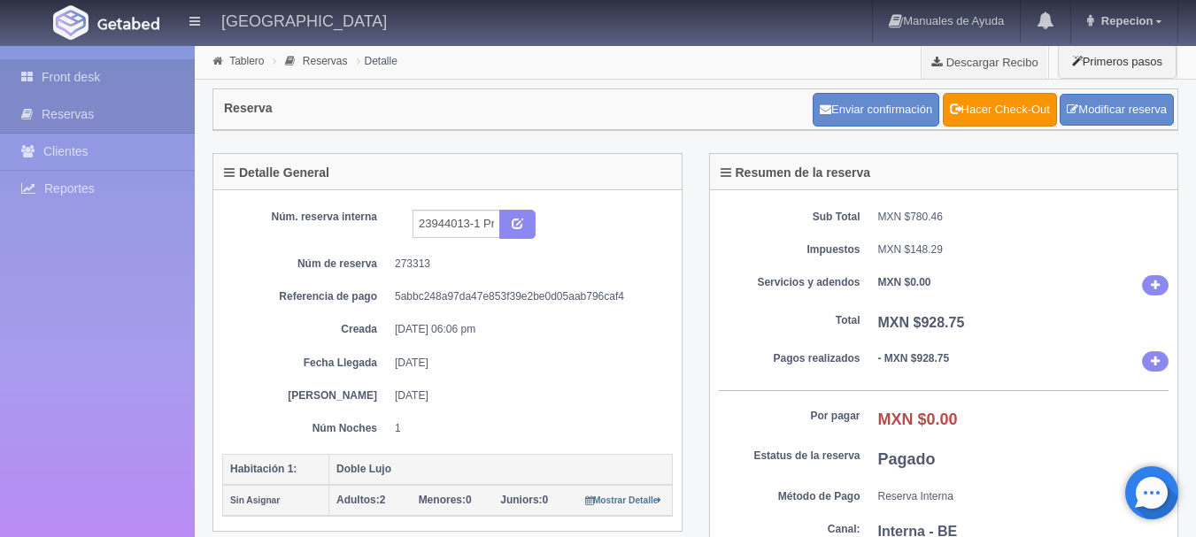
click at [92, 67] on link "Front desk" at bounding box center [97, 77] width 195 height 36
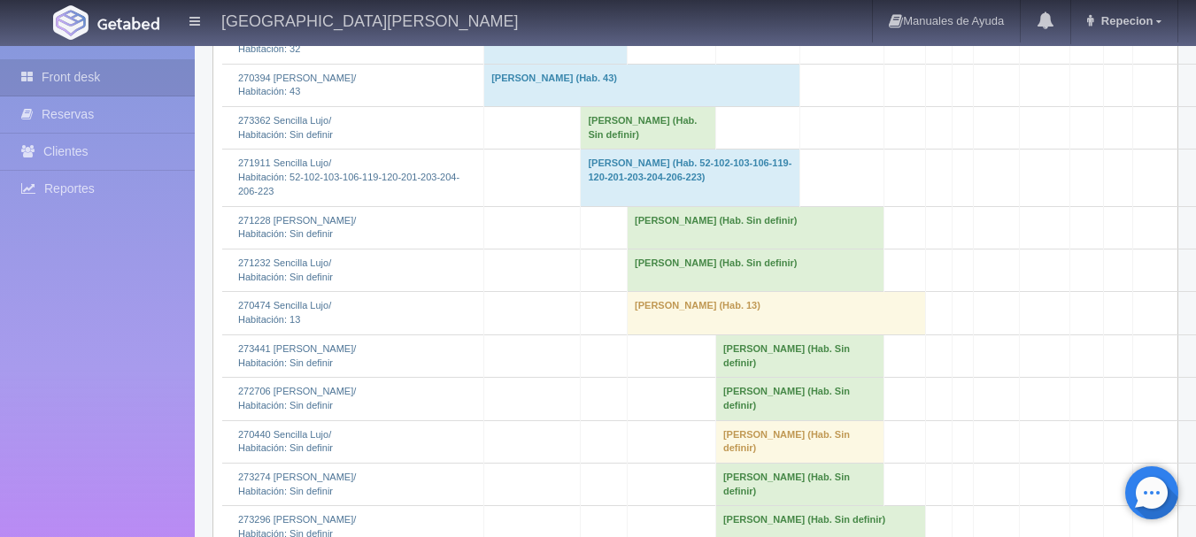
scroll to position [1594, 0]
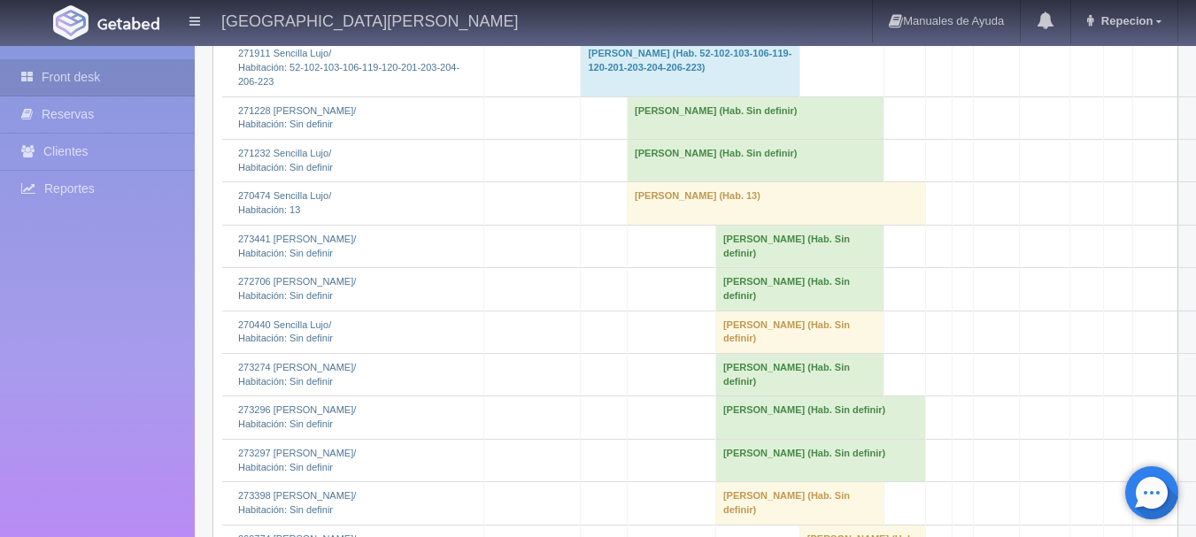
click at [628, 139] on td "[PERSON_NAME] (Hab. Sin definir)" at bounding box center [756, 118] width 257 height 43
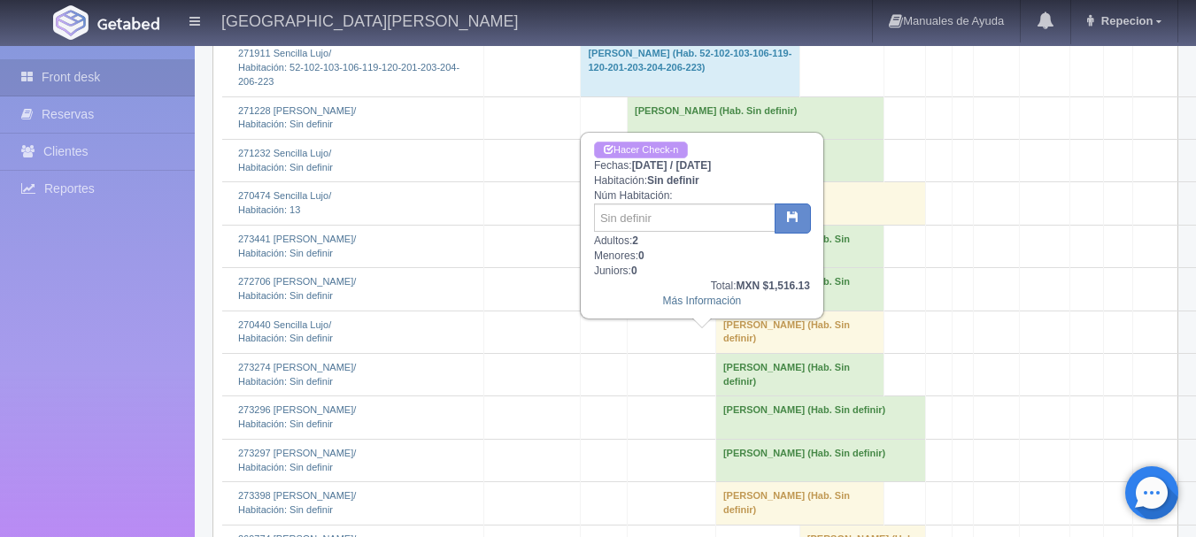
click at [629, 148] on link "Hacer Check-n" at bounding box center [641, 150] width 94 height 17
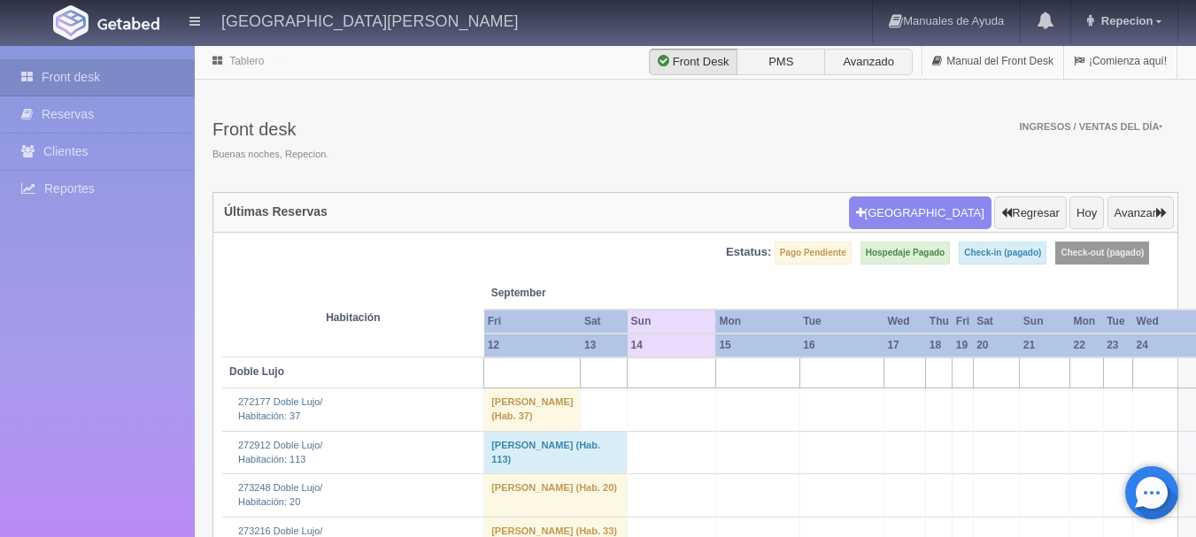
scroll to position [1594, 0]
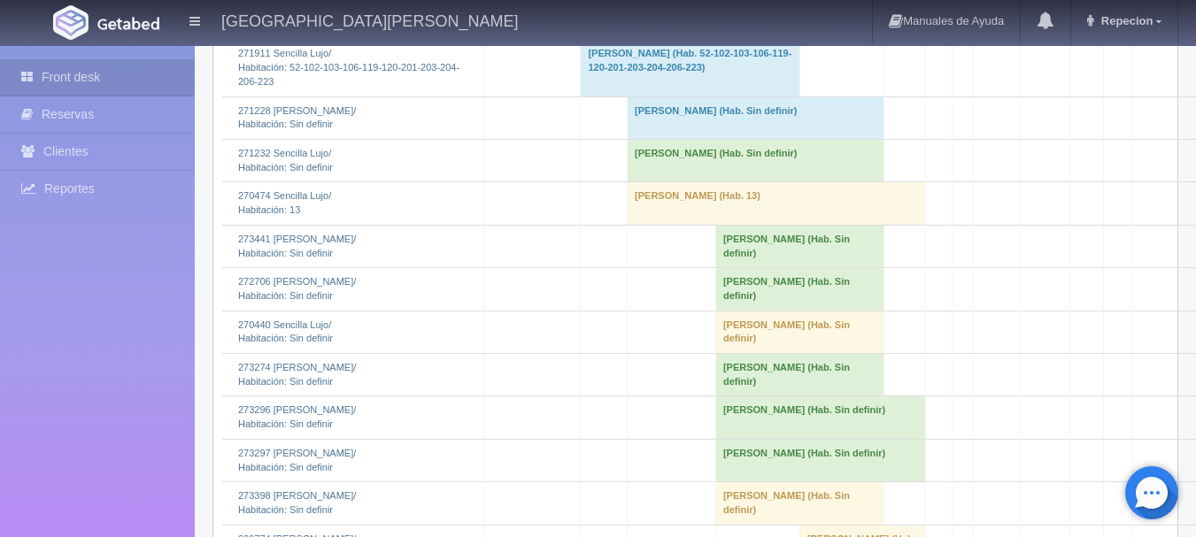
click at [668, 182] on td "[PERSON_NAME] (Hab. Sin definir)" at bounding box center [756, 161] width 257 height 43
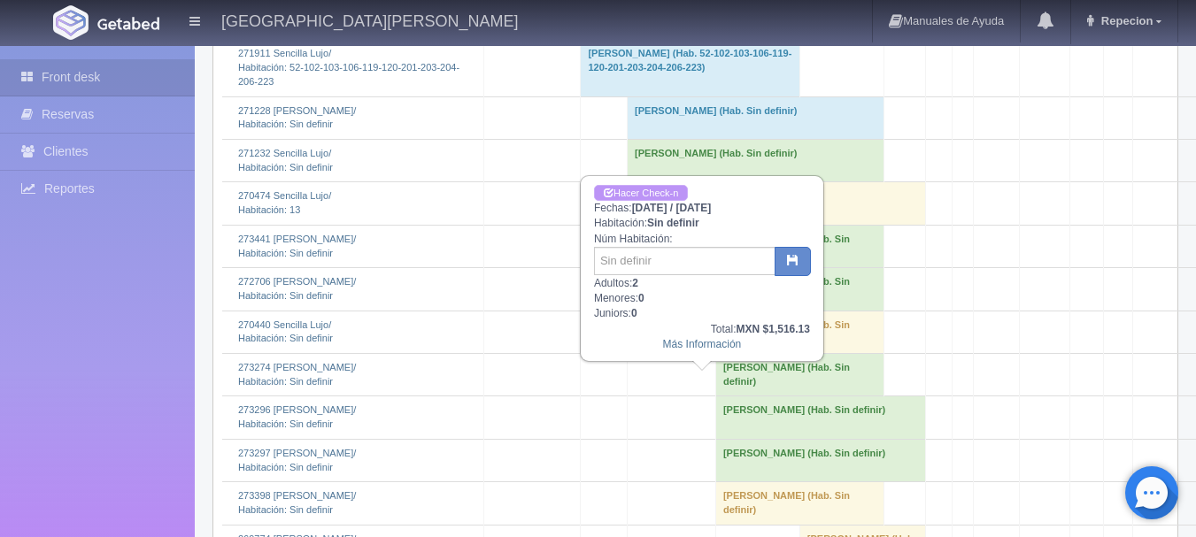
click at [649, 193] on link "Hacer Check-n" at bounding box center [641, 193] width 94 height 17
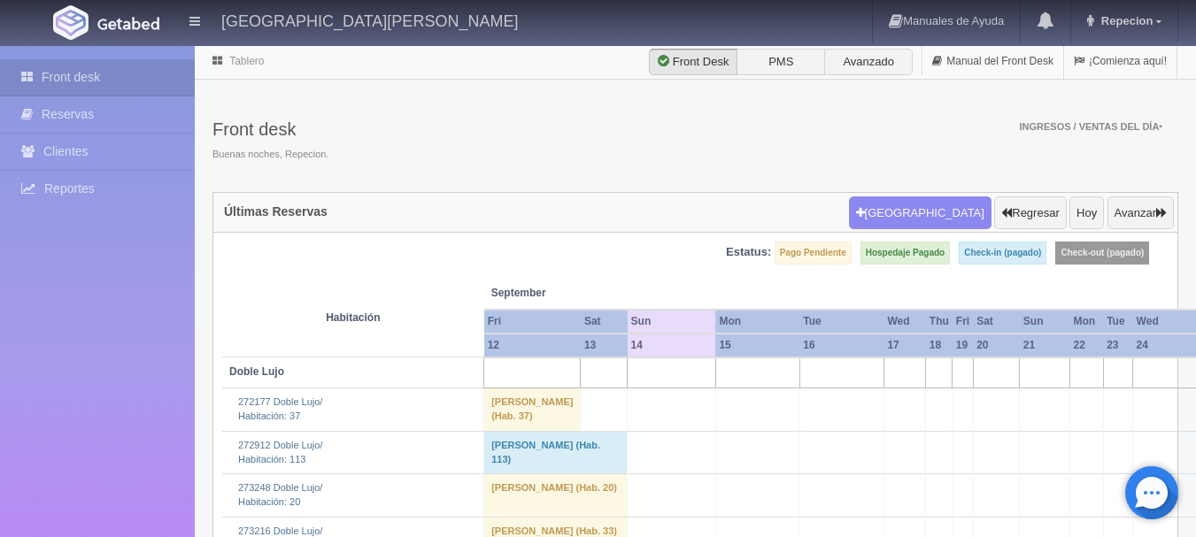
scroll to position [1594, 0]
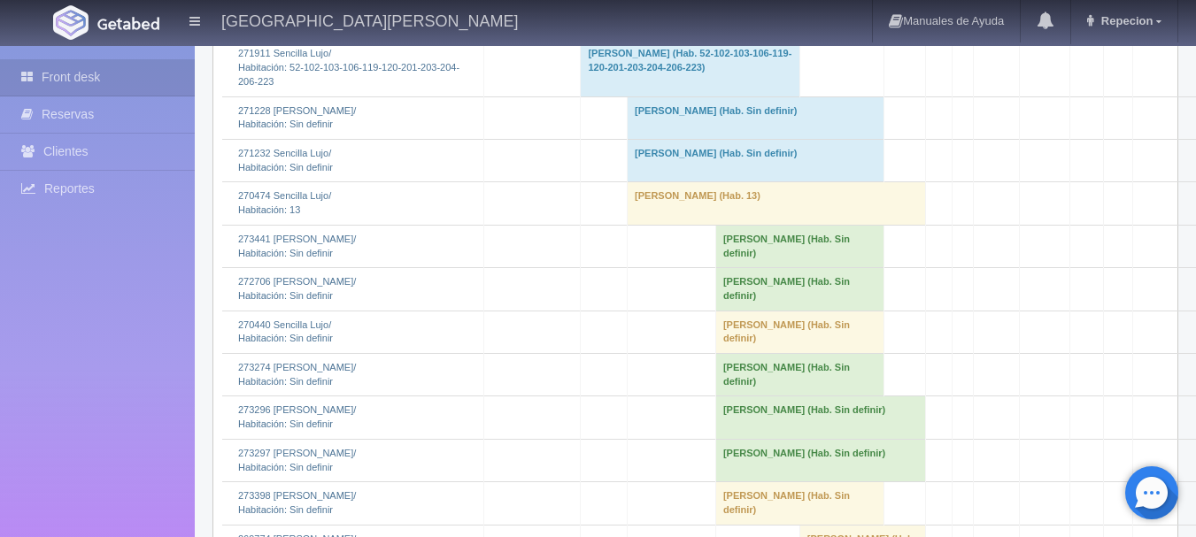
click at [693, 182] on td "[PERSON_NAME] (Hab. Sin definir)" at bounding box center [756, 161] width 257 height 43
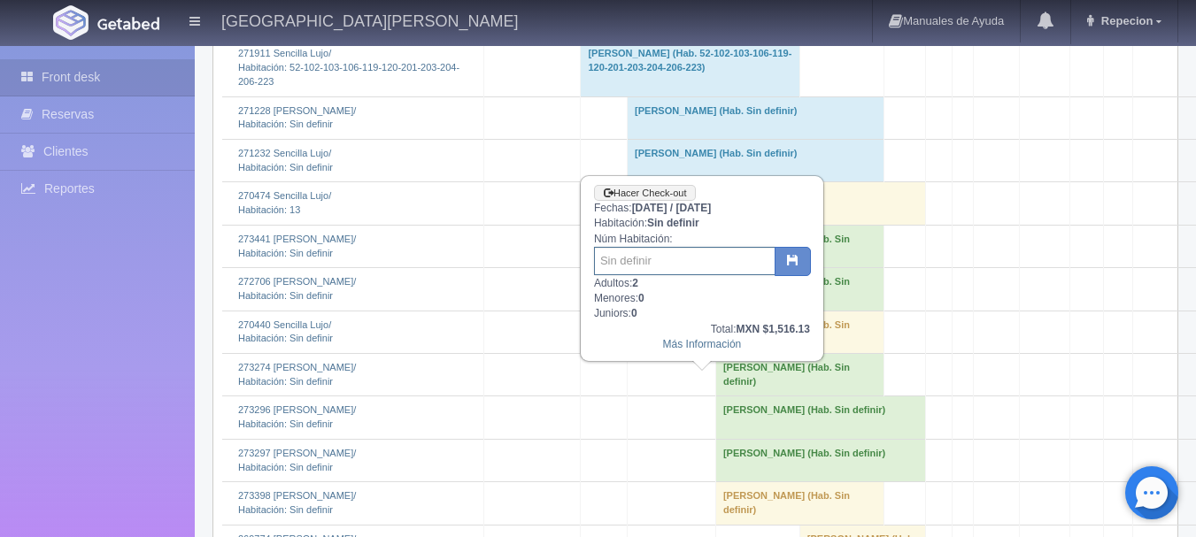
click at [668, 259] on input "text" at bounding box center [685, 261] width 182 height 28
type input "22"
click at [781, 259] on button "button" at bounding box center [793, 262] width 36 height 30
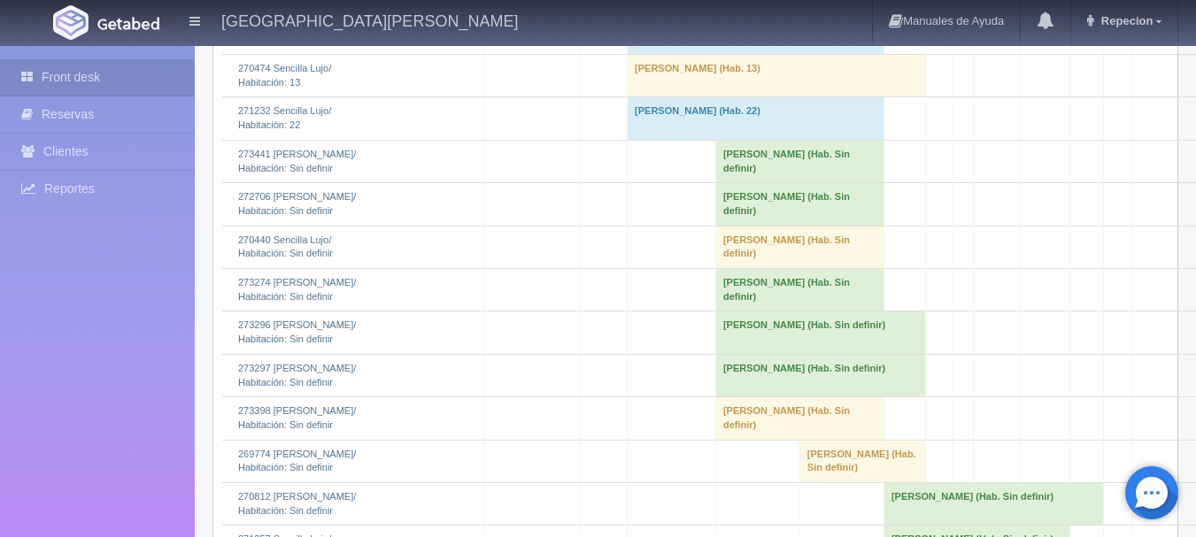
scroll to position [1682, 0]
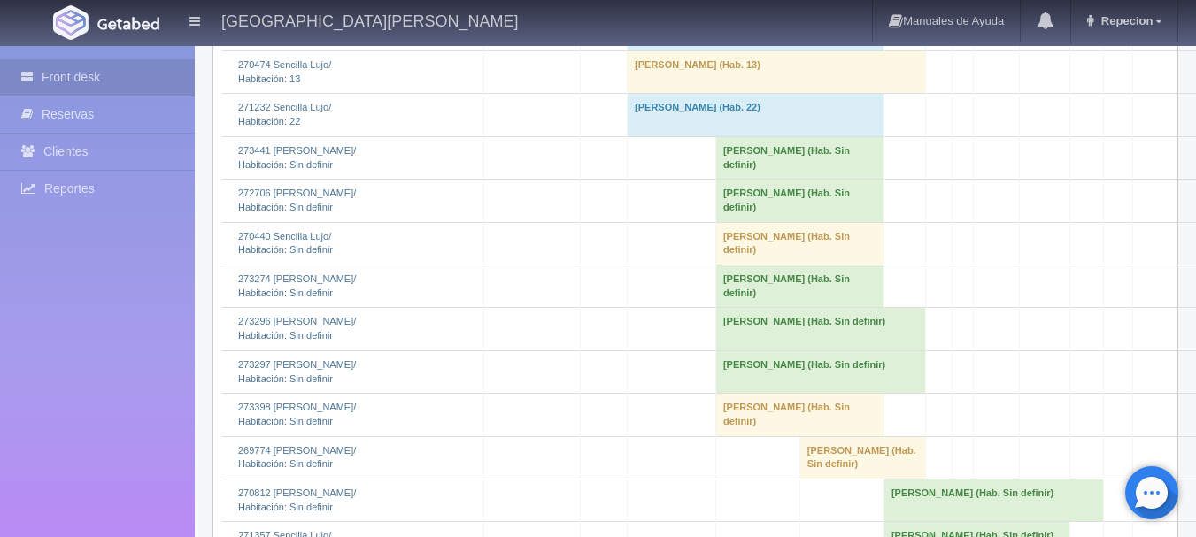
click at [675, 50] on td "[PERSON_NAME] (Hab. Sin definir)" at bounding box center [756, 29] width 257 height 43
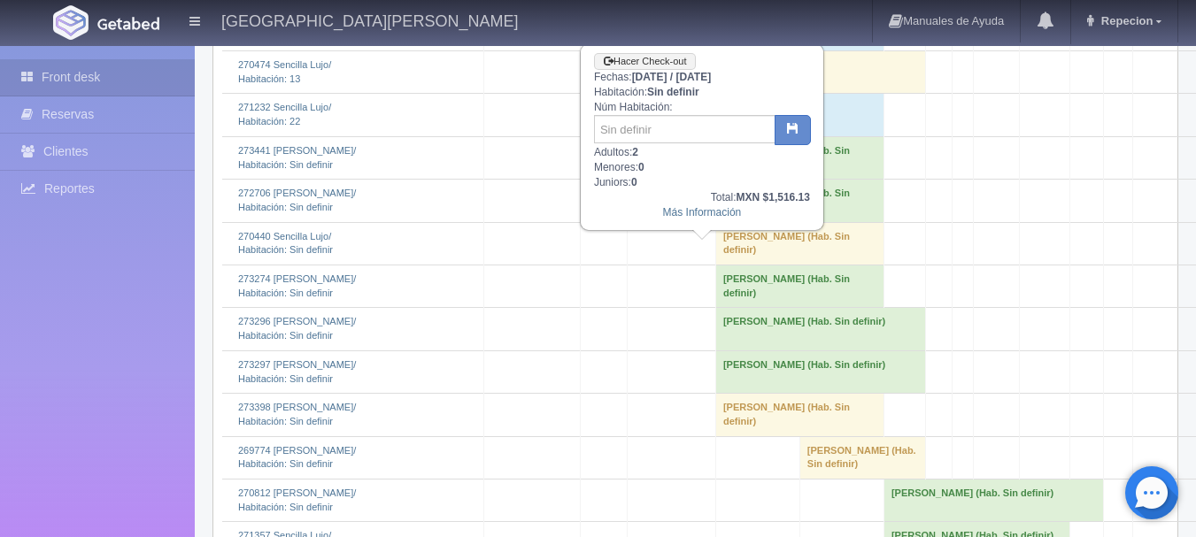
click at [640, 136] on td "[PERSON_NAME] (Hab. 22)" at bounding box center [756, 115] width 257 height 43
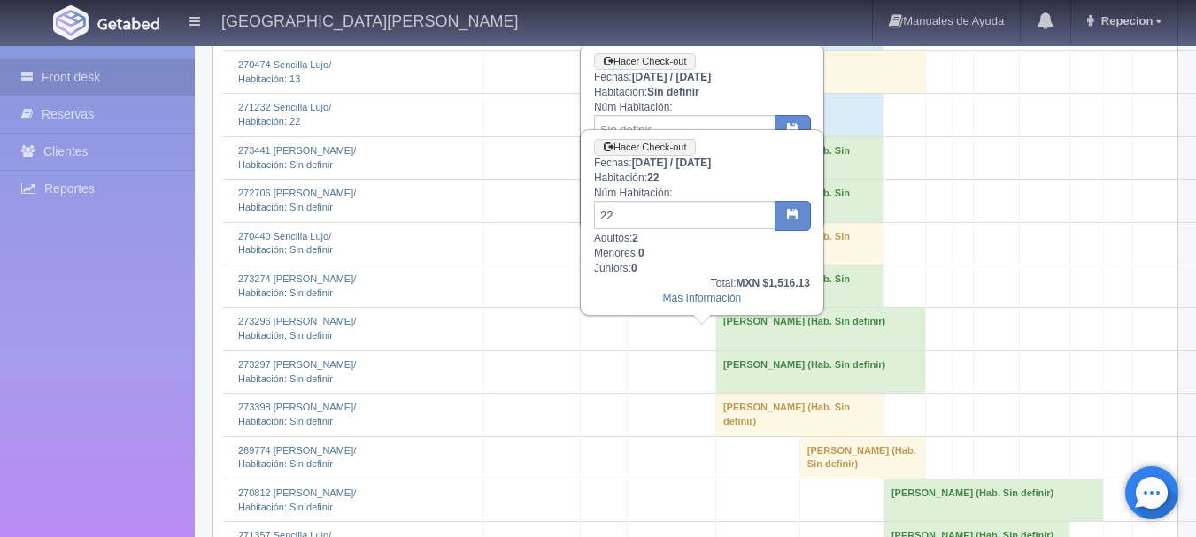
click at [640, 136] on td "[PERSON_NAME] (Hab. 22)" at bounding box center [756, 115] width 257 height 43
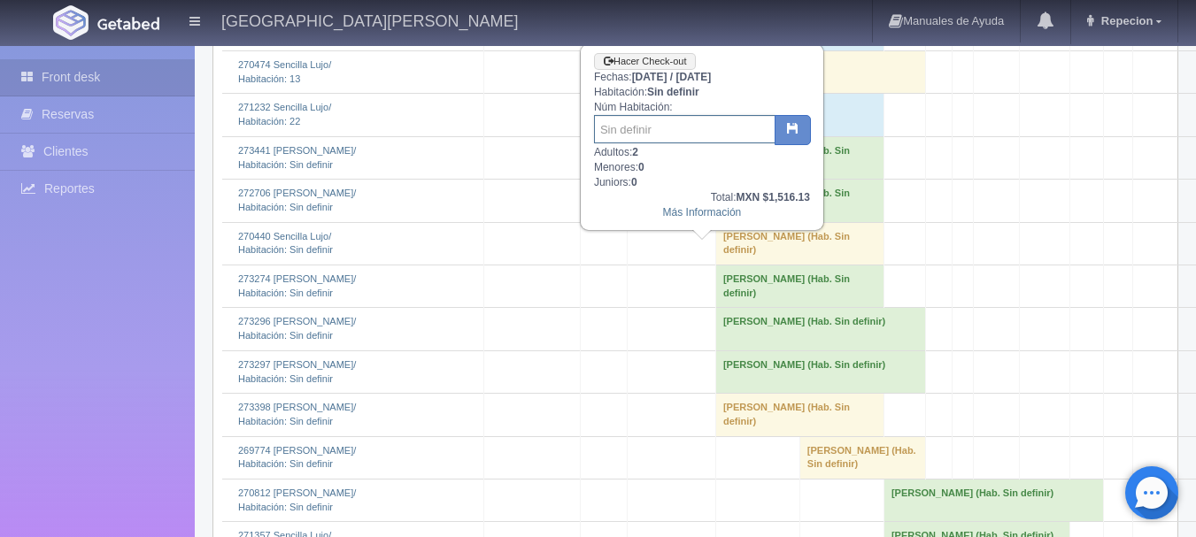
click at [643, 120] on input "text" at bounding box center [685, 129] width 182 height 28
type input "23"
click at [790, 134] on icon "button" at bounding box center [793, 128] width 12 height 12
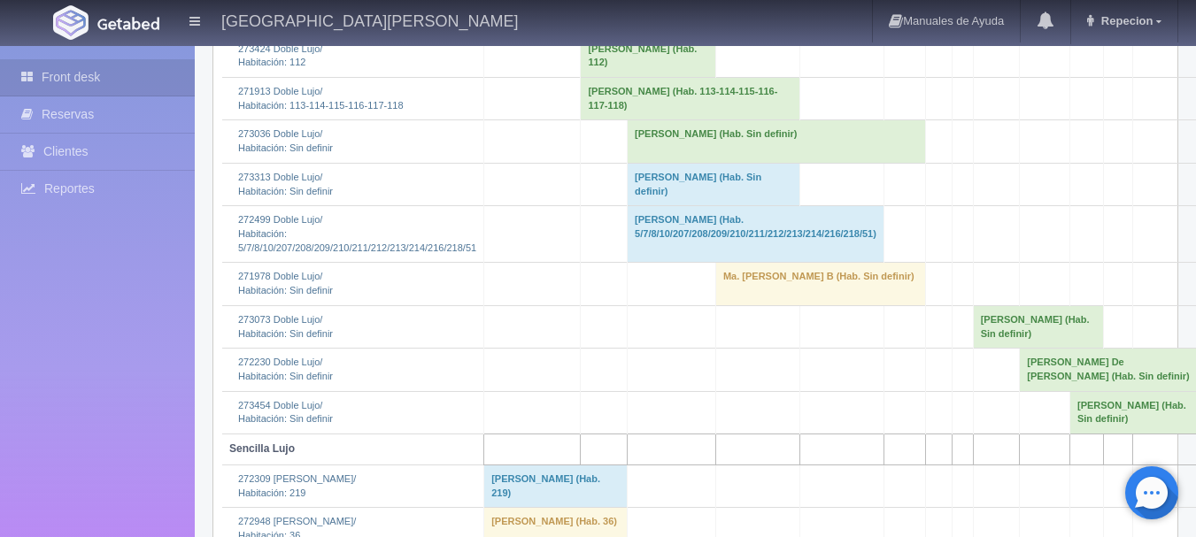
scroll to position [708, 0]
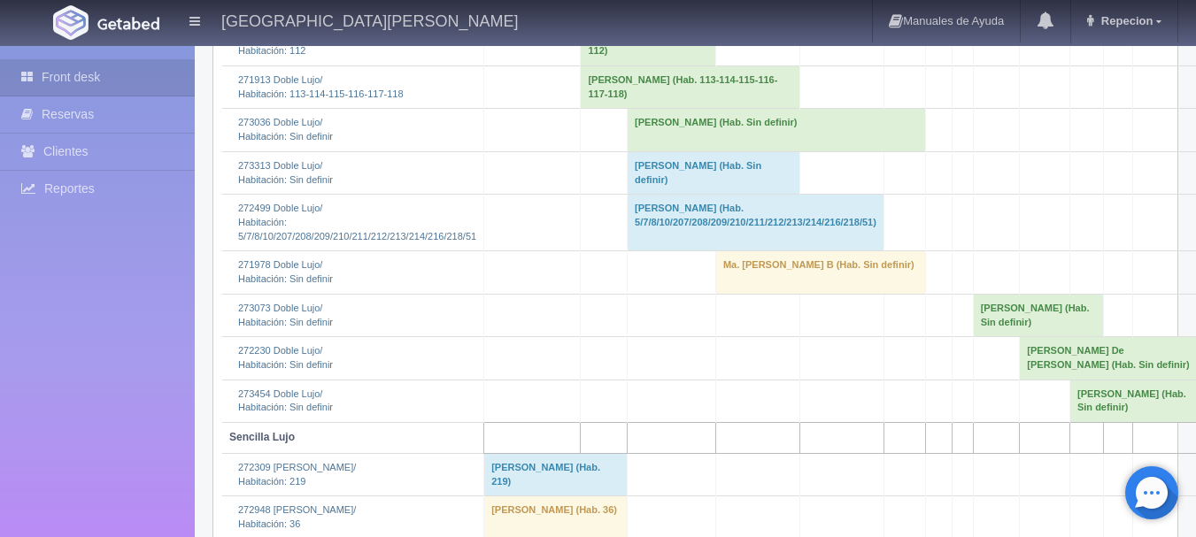
click at [628, 194] on td "[PERSON_NAME] (Hab. Sin definir)" at bounding box center [714, 172] width 173 height 43
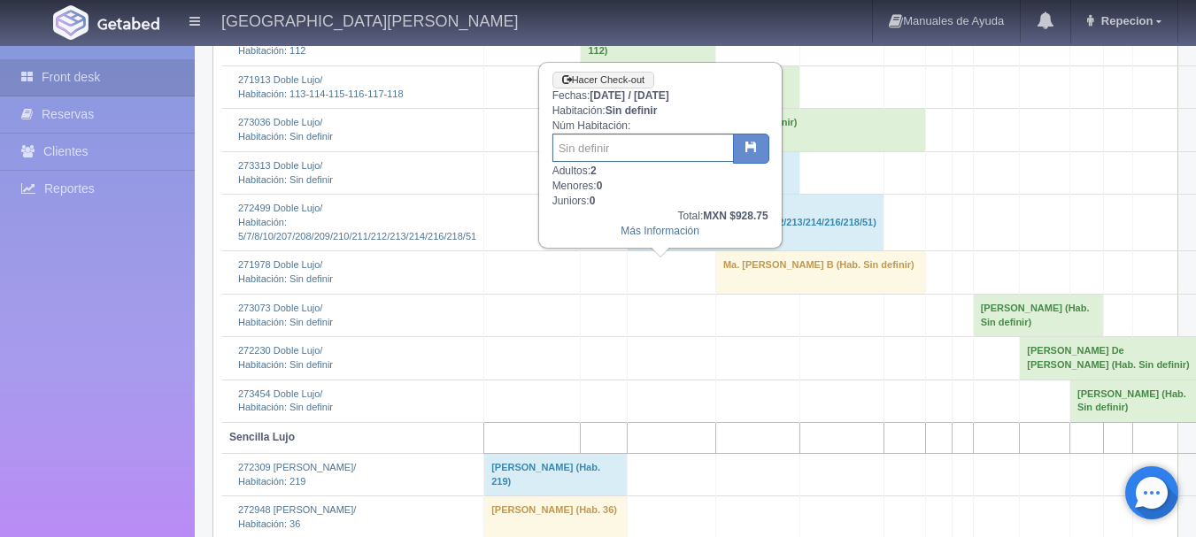
click at [613, 146] on input "text" at bounding box center [644, 148] width 182 height 28
type input "109"
click at [746, 151] on icon "button" at bounding box center [752, 147] width 12 height 12
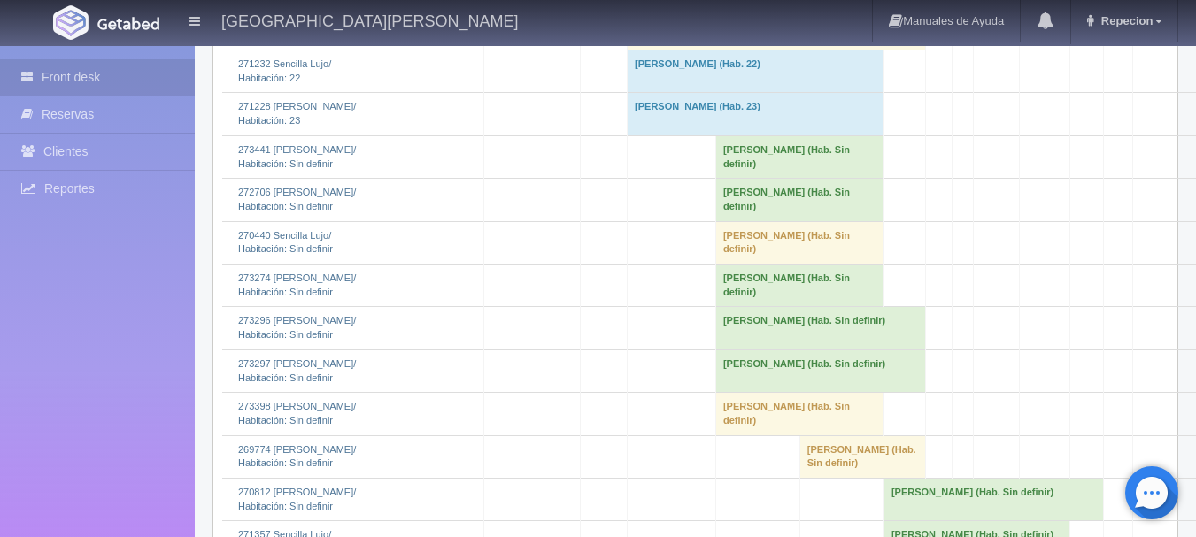
scroll to position [1682, 0]
